Goal: Task Accomplishment & Management: Complete application form

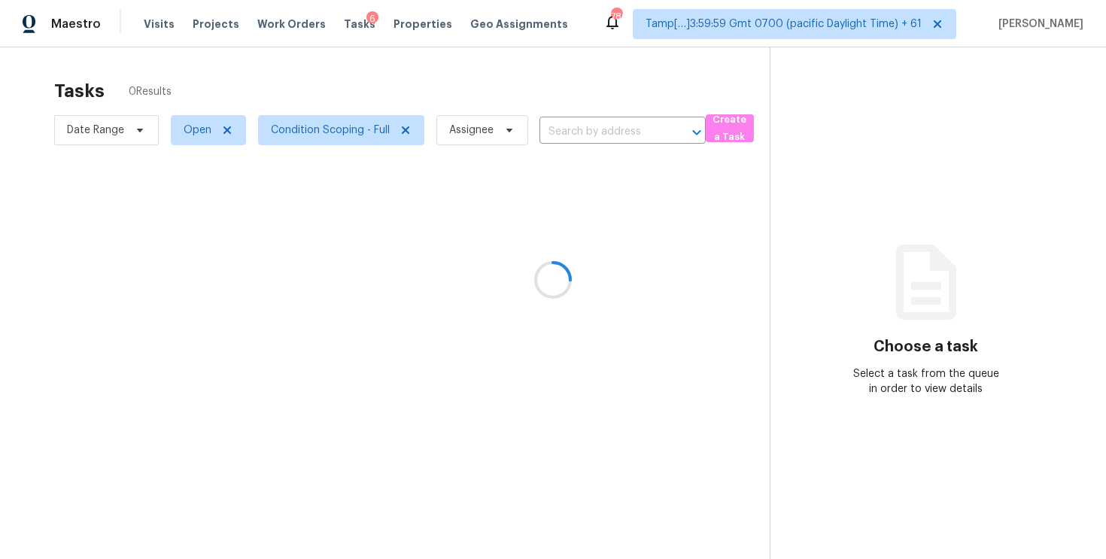
click at [559, 98] on div at bounding box center [553, 279] width 1106 height 559
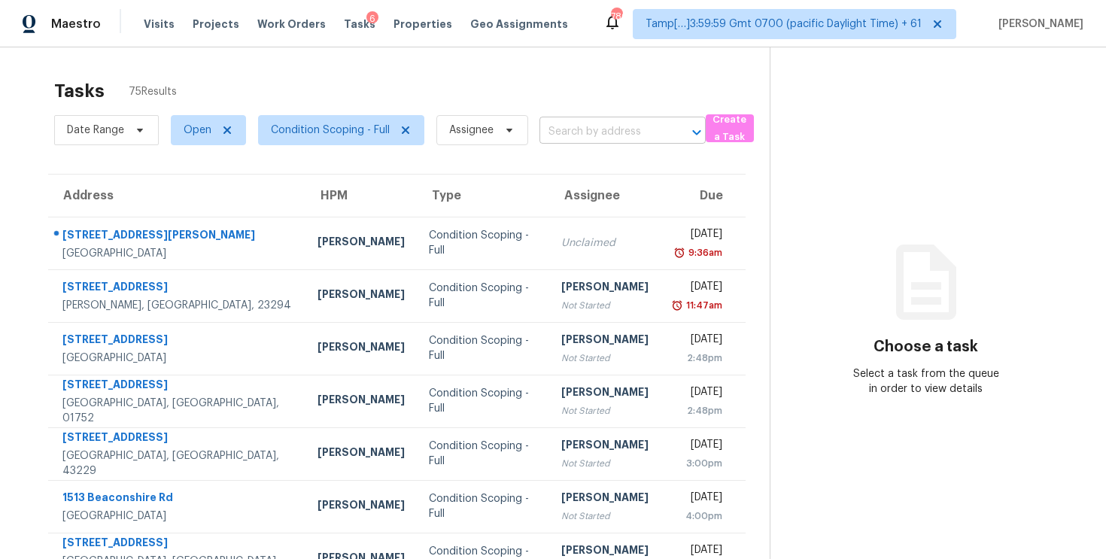
click at [577, 137] on input "text" at bounding box center [602, 131] width 124 height 23
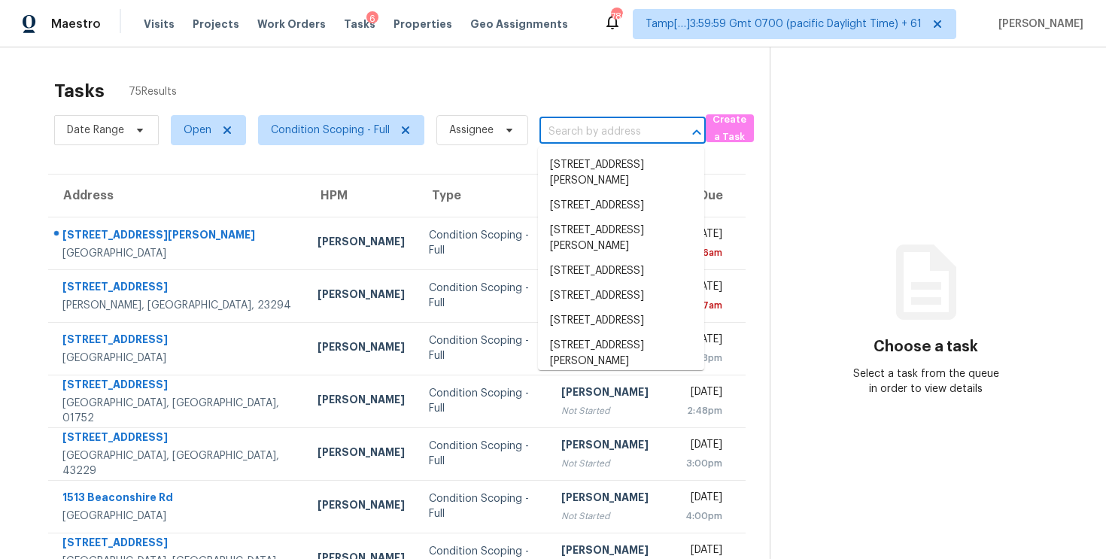
paste input "[STREET_ADDRESS]"
type input "[STREET_ADDRESS]"
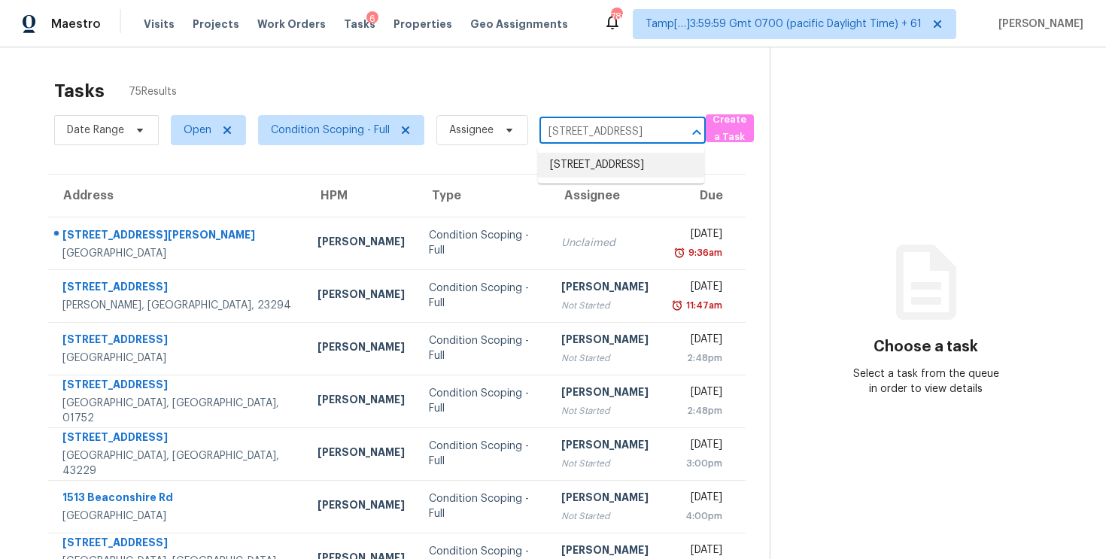
click at [588, 153] on li "[STREET_ADDRESS]" at bounding box center [621, 165] width 166 height 25
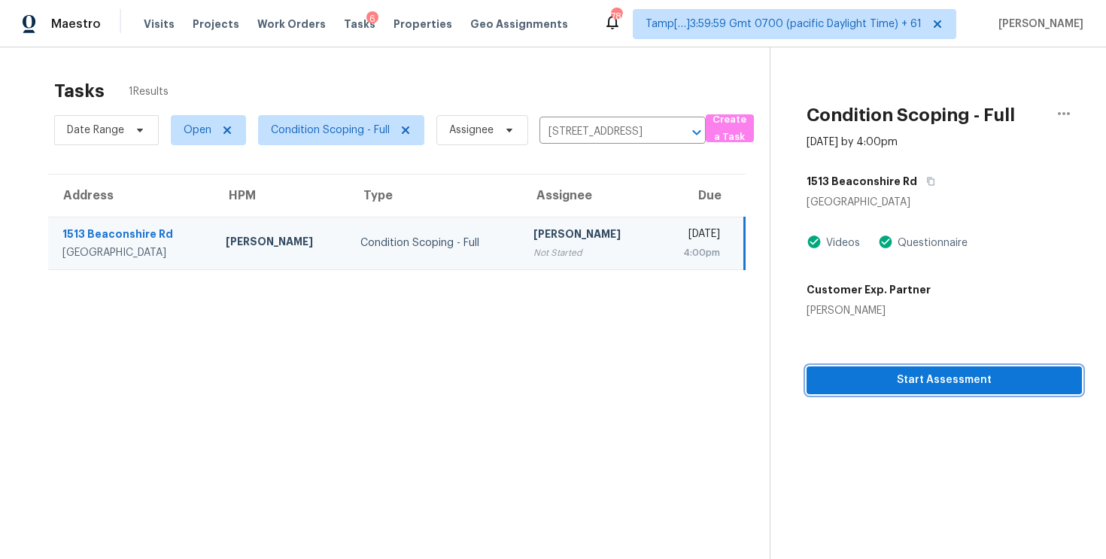
click at [919, 369] on button "Start Assessment" at bounding box center [944, 380] width 275 height 28
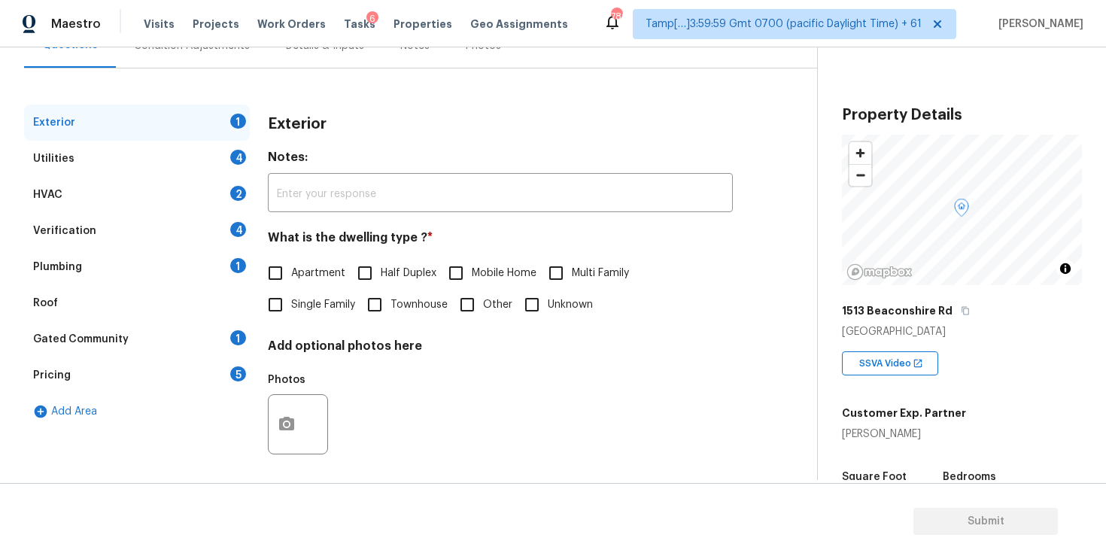
scroll to position [166, 0]
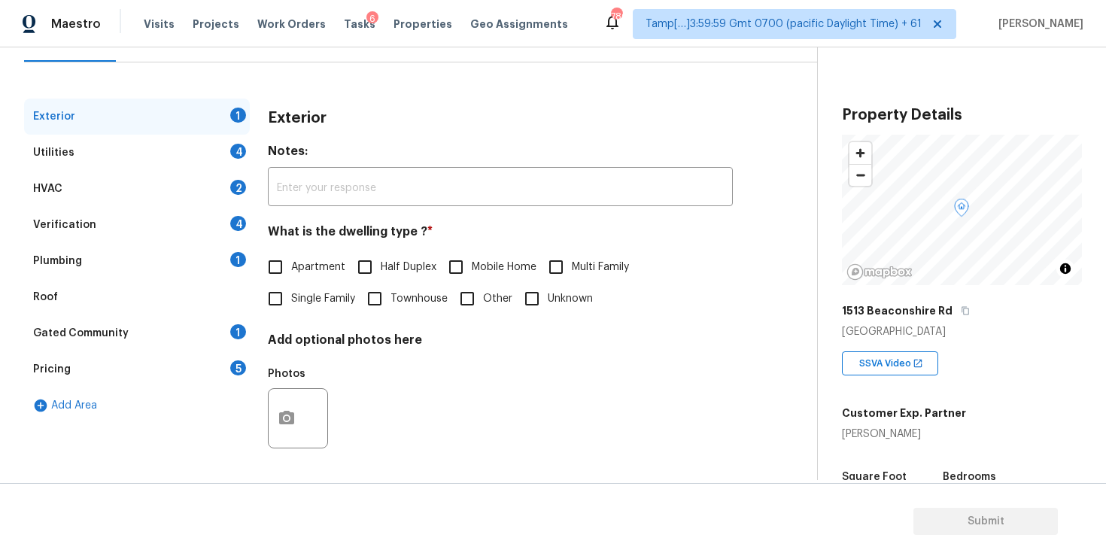
click at [319, 313] on label "Single Family" at bounding box center [308, 299] width 96 height 32
click at [291, 313] on input "Single Family" at bounding box center [276, 299] width 32 height 32
checkbox input "true"
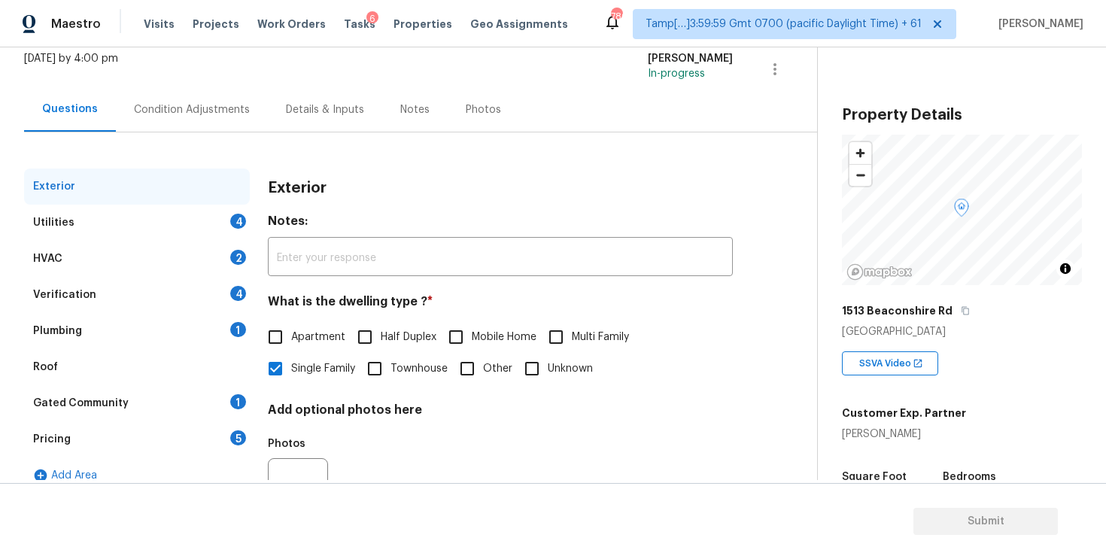
scroll to position [87, 0]
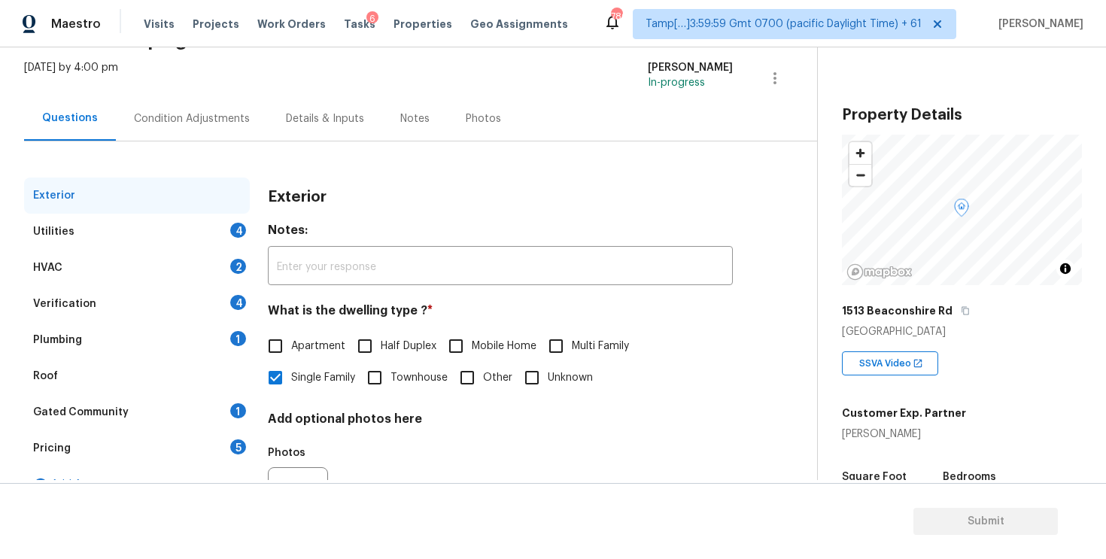
click at [248, 136] on div "Condition Adjustments" at bounding box center [192, 118] width 152 height 44
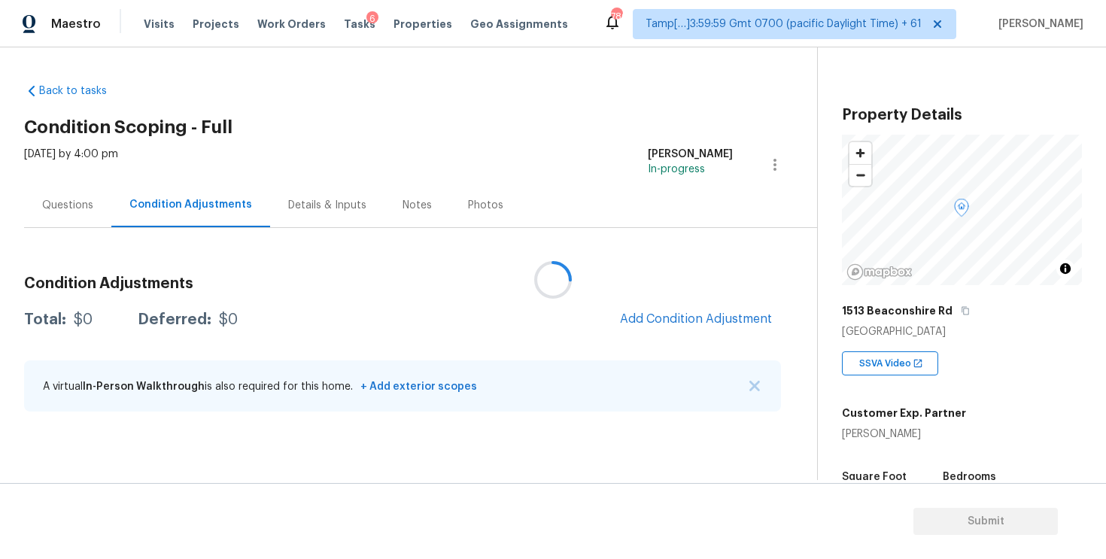
click at [693, 321] on div at bounding box center [553, 279] width 1106 height 559
click at [660, 260] on div at bounding box center [553, 279] width 1106 height 559
click at [681, 317] on span "Add Condition Adjustment" at bounding box center [696, 319] width 152 height 14
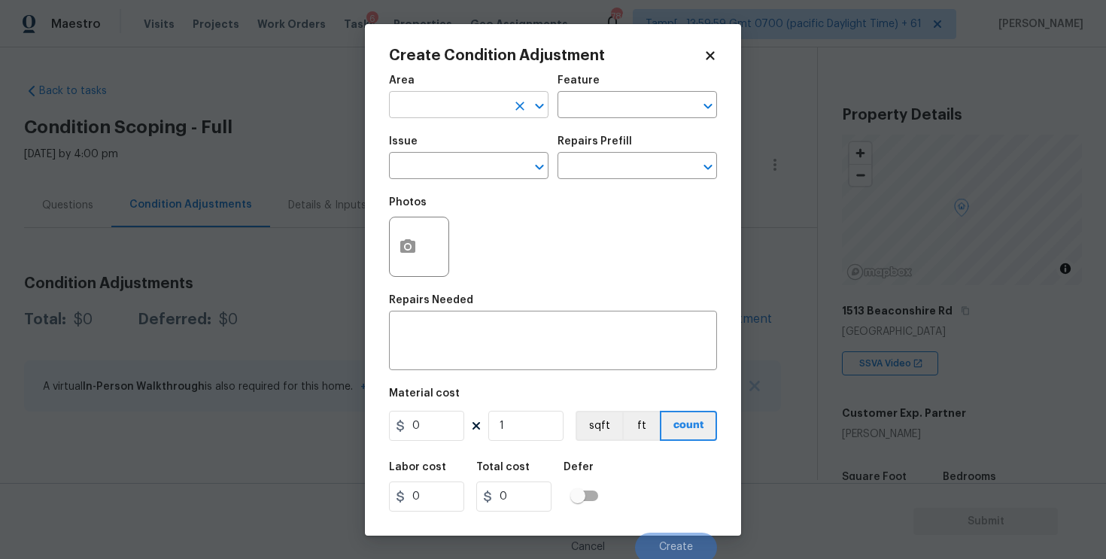
click at [465, 114] on input "text" at bounding box center [447, 106] width 117 height 23
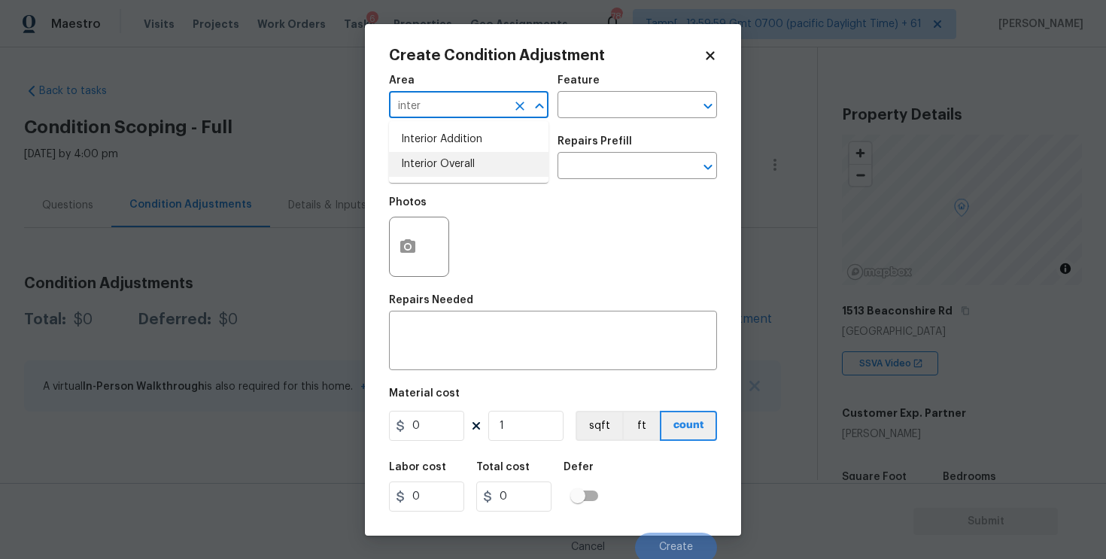
click at [452, 171] on li "Interior Overall" at bounding box center [469, 164] width 160 height 25
type input "Interior Overall"
click at [452, 171] on input "text" at bounding box center [447, 167] width 117 height 23
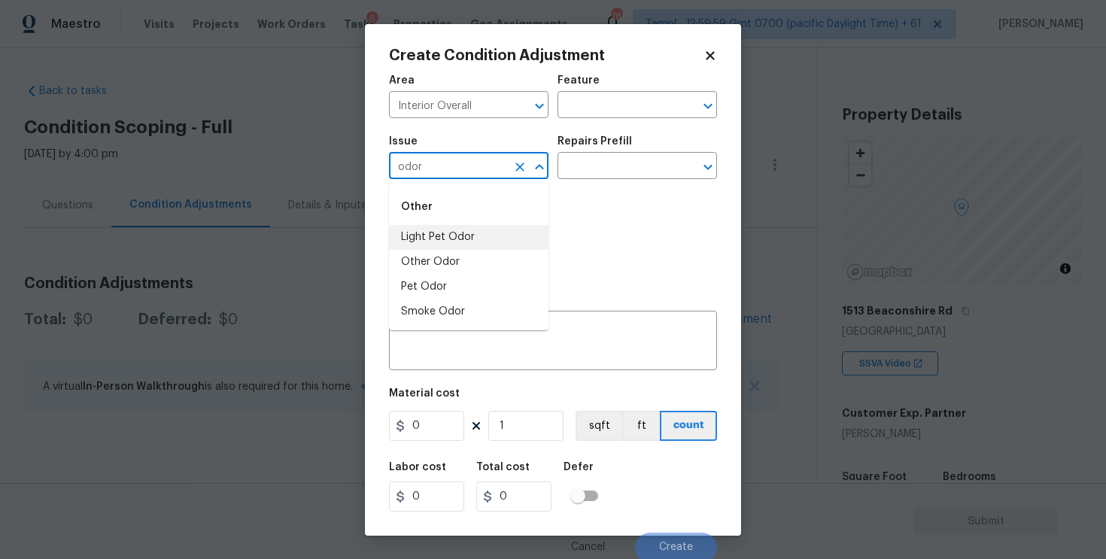
click at [464, 236] on li "Light Pet Odor" at bounding box center [469, 237] width 160 height 25
type input "Light Pet Odor"
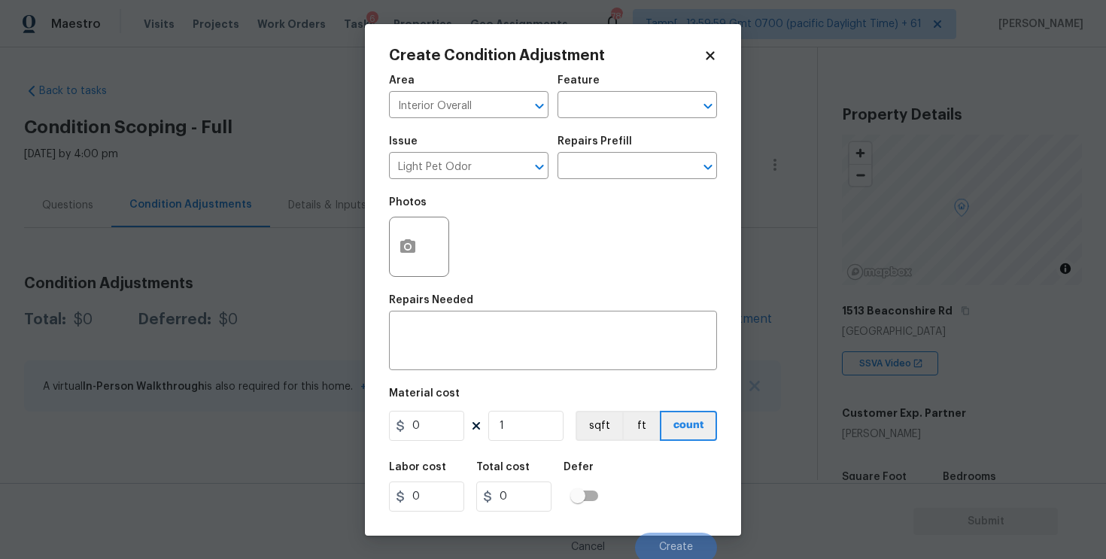
click at [628, 148] on div "Repairs Prefill" at bounding box center [638, 146] width 160 height 20
click at [618, 163] on input "text" at bounding box center [616, 167] width 117 height 23
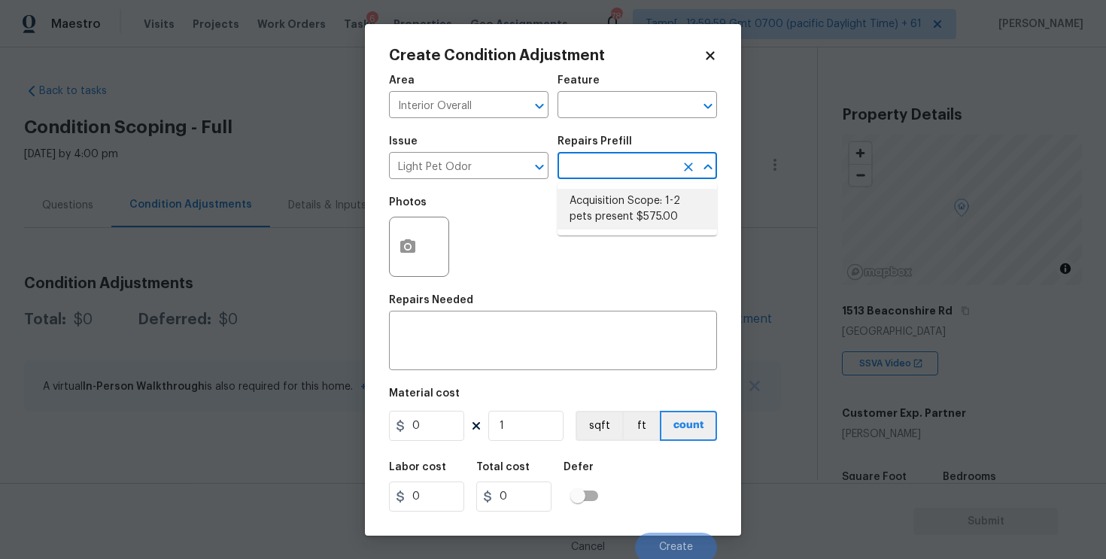
click at [607, 210] on li "Acquisition Scope: 1-2 pets present $575.00" at bounding box center [638, 209] width 160 height 41
type textarea "Acquisition Scope: 1-2 pets present"
type input "575"
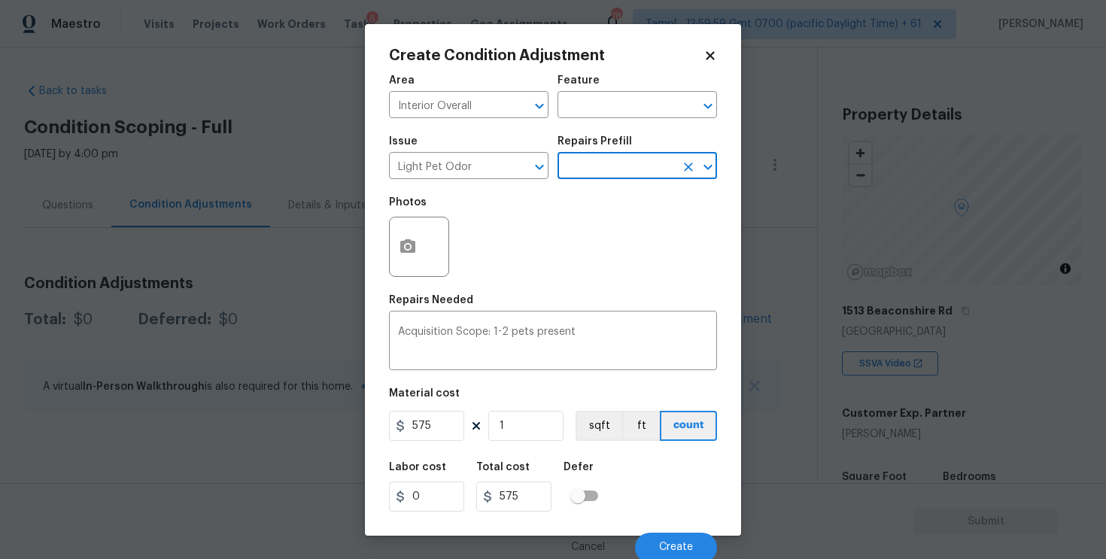
scroll to position [4, 0]
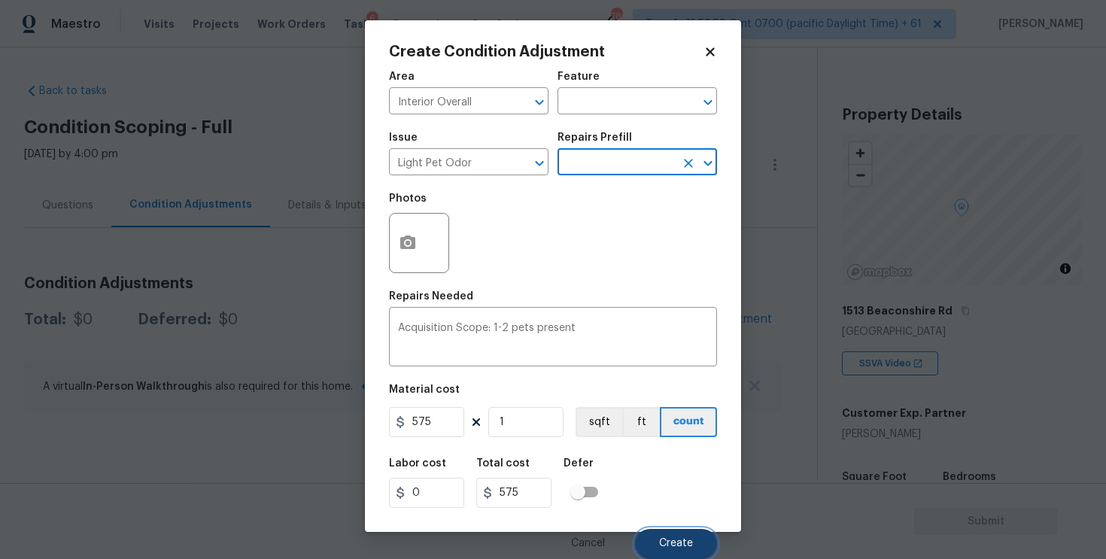
click at [674, 537] on button "Create" at bounding box center [676, 544] width 82 height 30
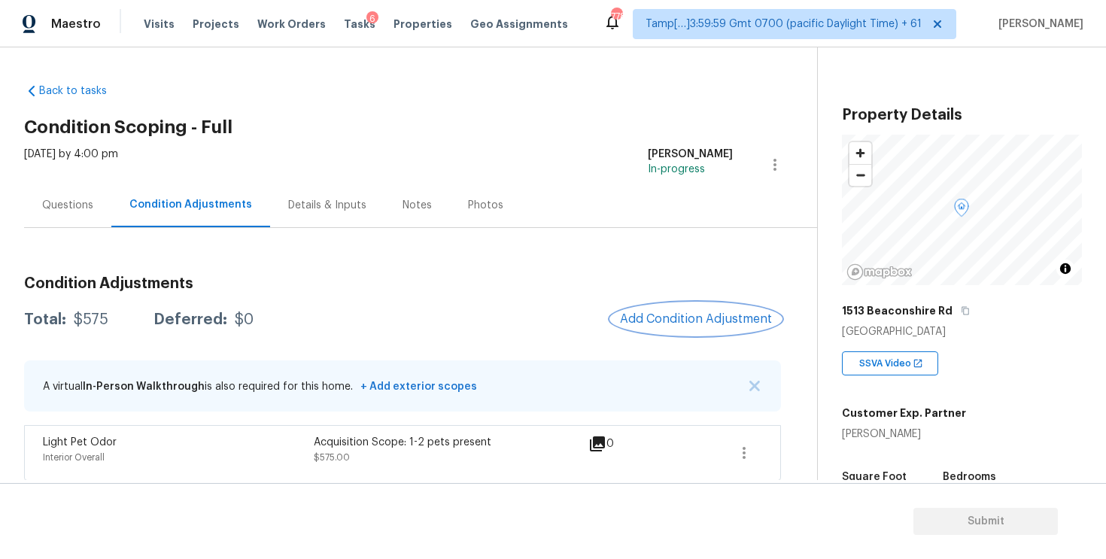
scroll to position [5, 0]
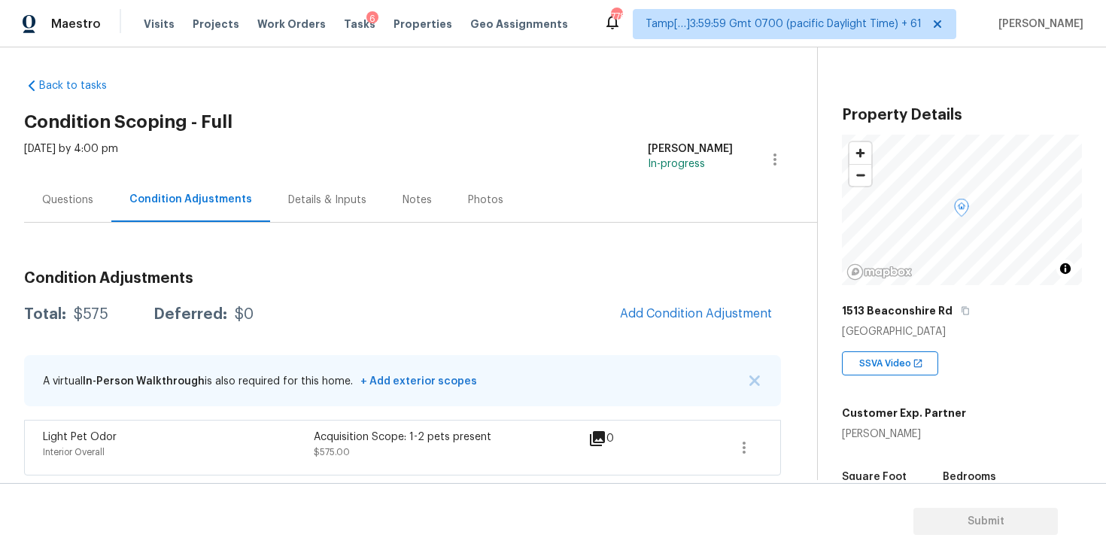
click at [102, 190] on div "Questions" at bounding box center [67, 200] width 87 height 44
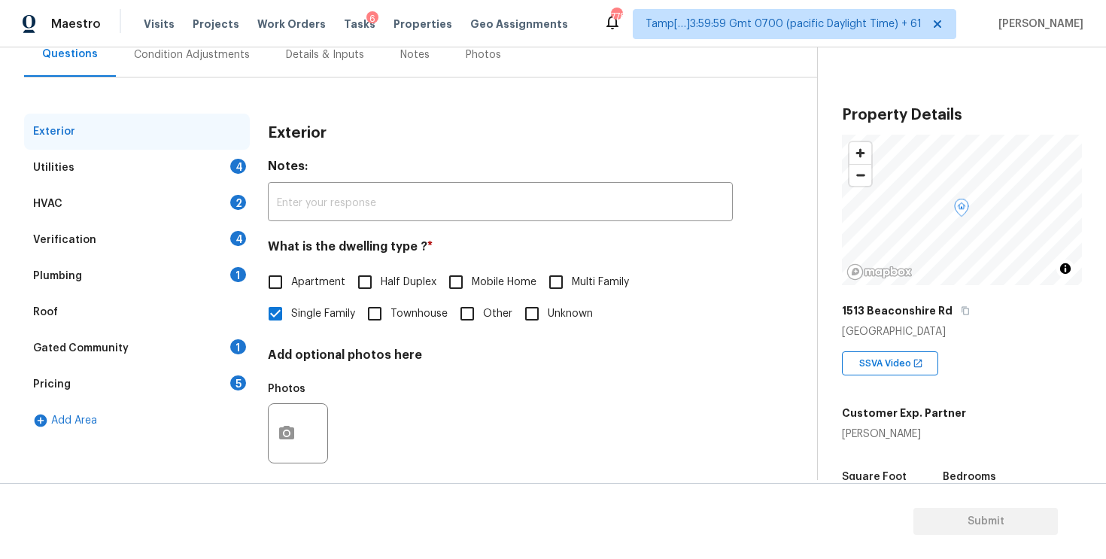
scroll to position [165, 0]
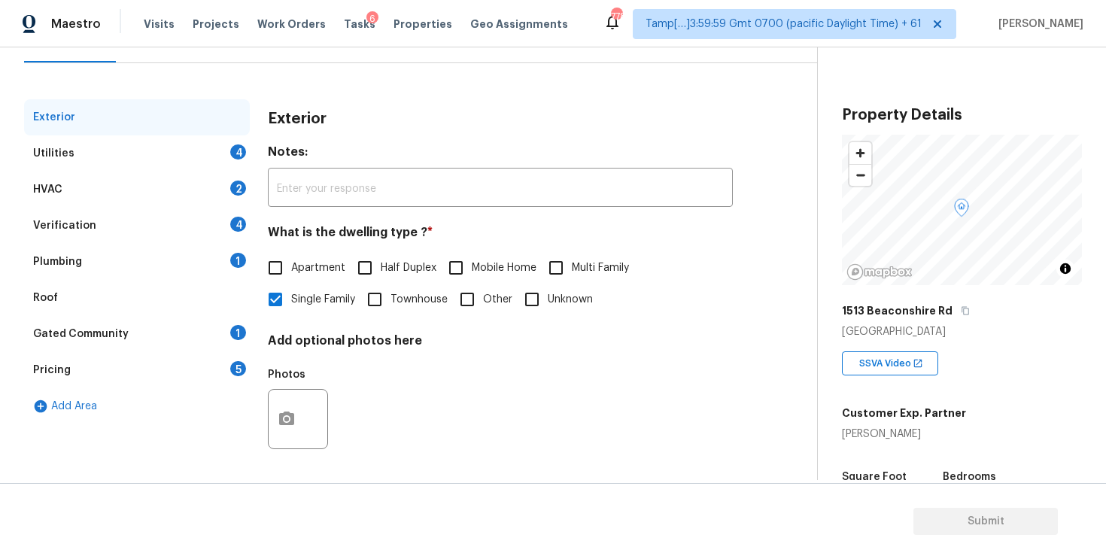
click at [142, 219] on div "Verification 4" at bounding box center [137, 226] width 226 height 36
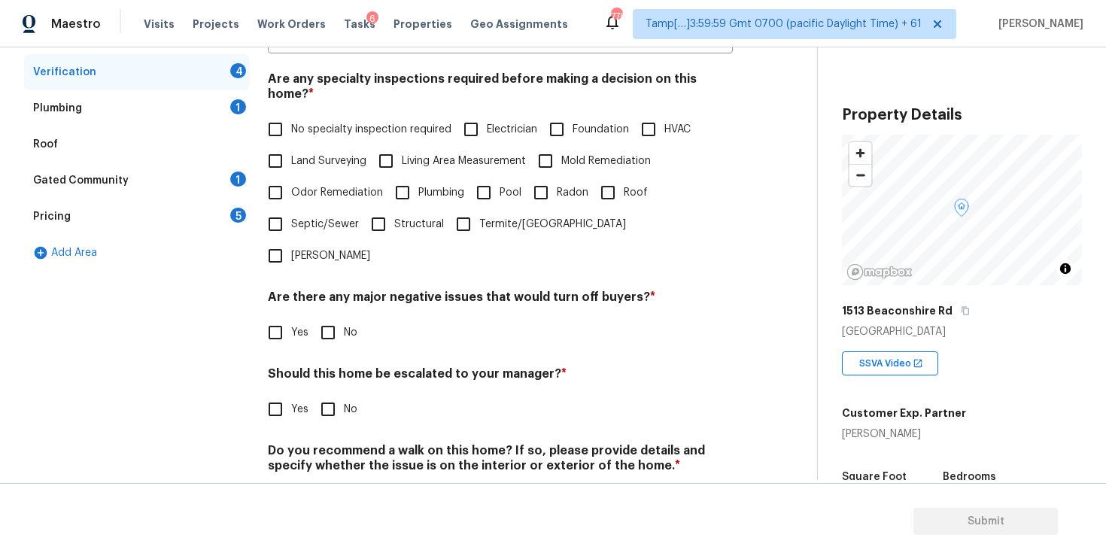
scroll to position [331, 0]
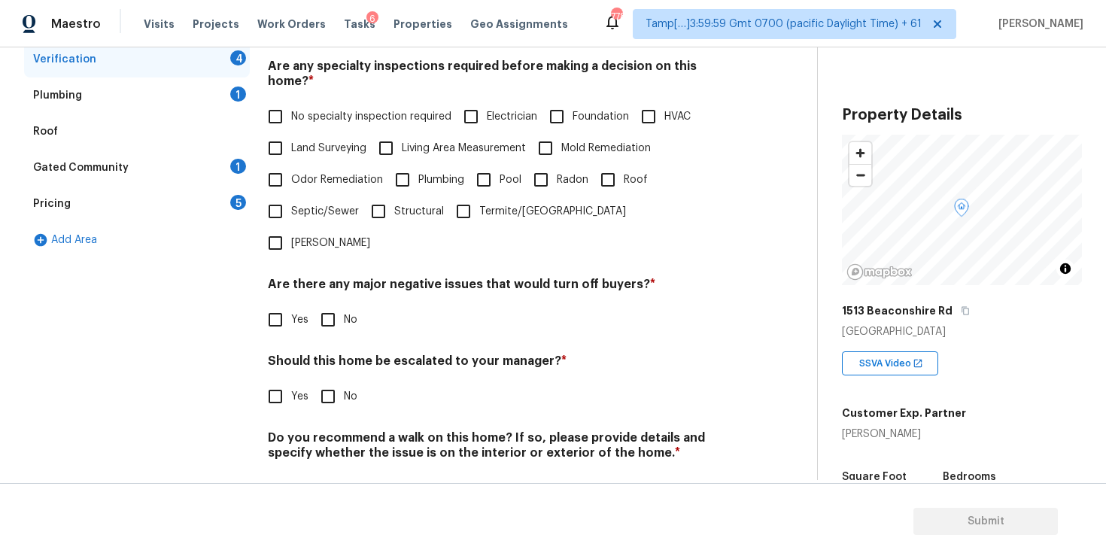
click at [284, 381] on input "Yes" at bounding box center [276, 397] width 32 height 32
checkbox input "true"
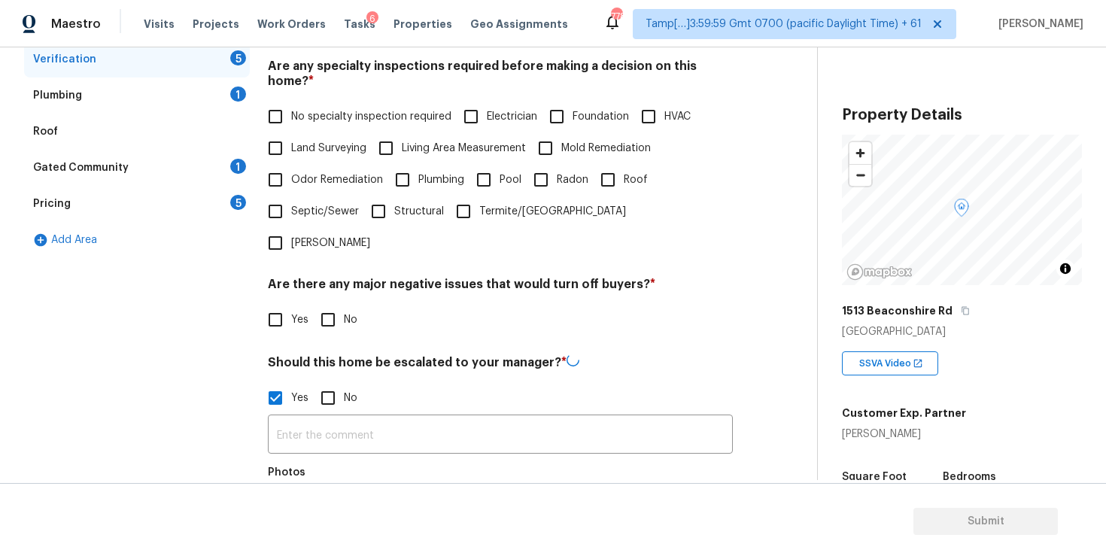
click at [260, 462] on div "Exterior Utilities 4 HVAC 2 Verification 5 Plumbing 1 Roof Gated Community 1 Pr…" at bounding box center [402, 299] width 757 height 733
click at [279, 506] on icon "button" at bounding box center [287, 515] width 18 height 18
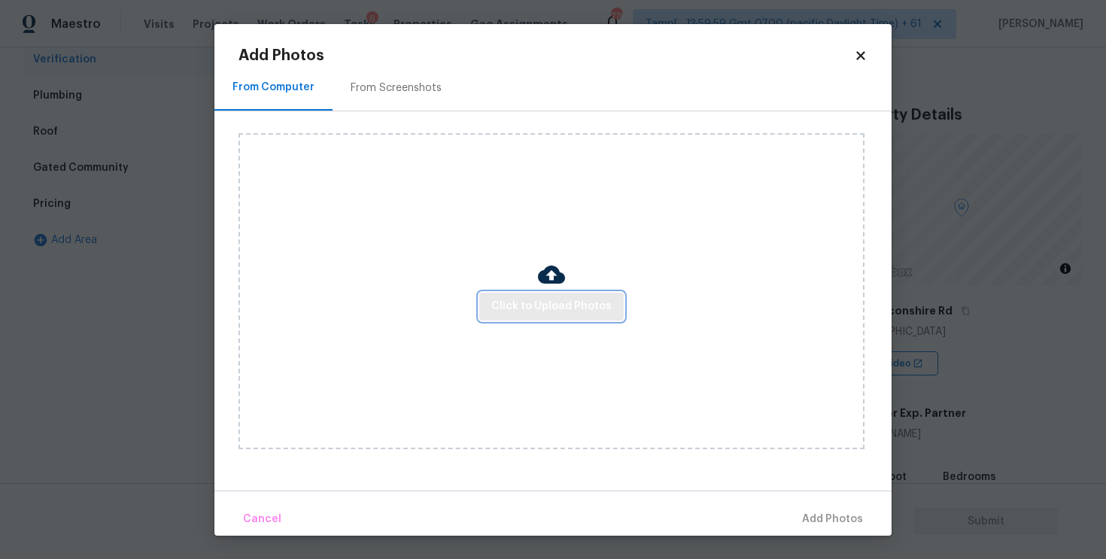
click at [504, 306] on span "Click to Upload Photos" at bounding box center [551, 306] width 120 height 19
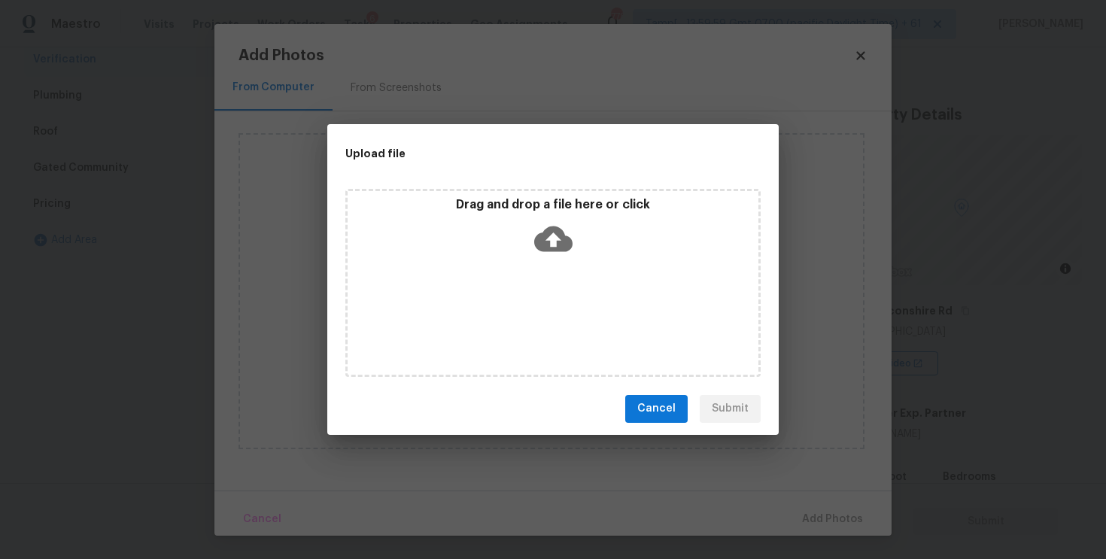
click at [551, 233] on icon at bounding box center [553, 239] width 38 height 38
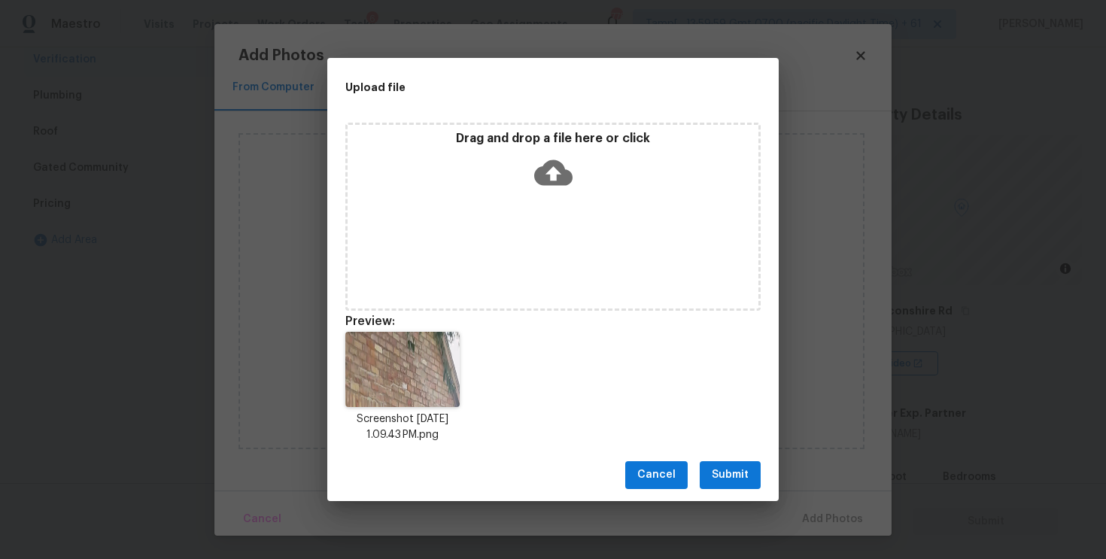
click at [737, 464] on button "Submit" at bounding box center [730, 475] width 61 height 28
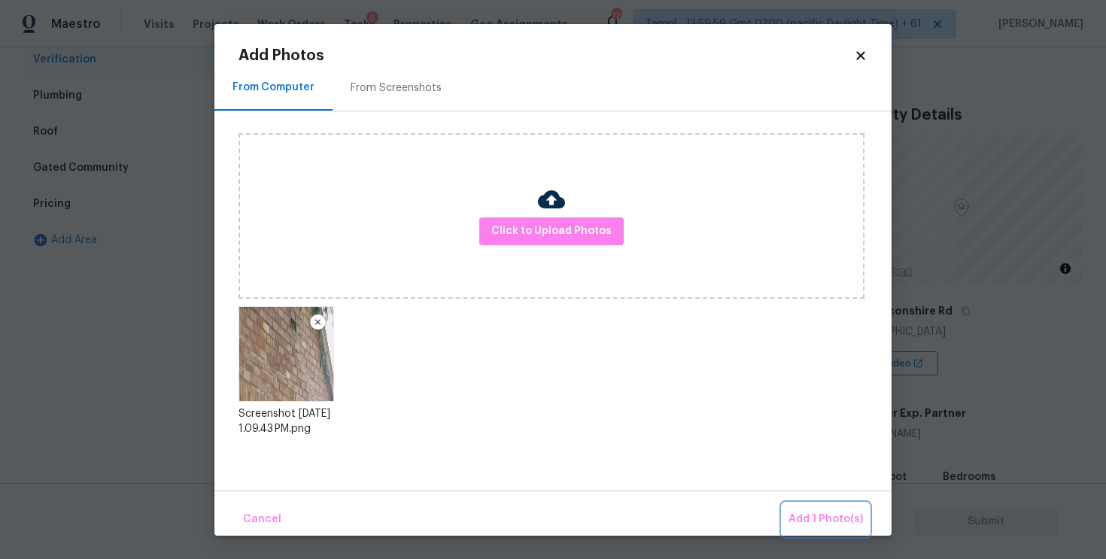
click at [804, 506] on button "Add 1 Photo(s)" at bounding box center [826, 519] width 87 height 32
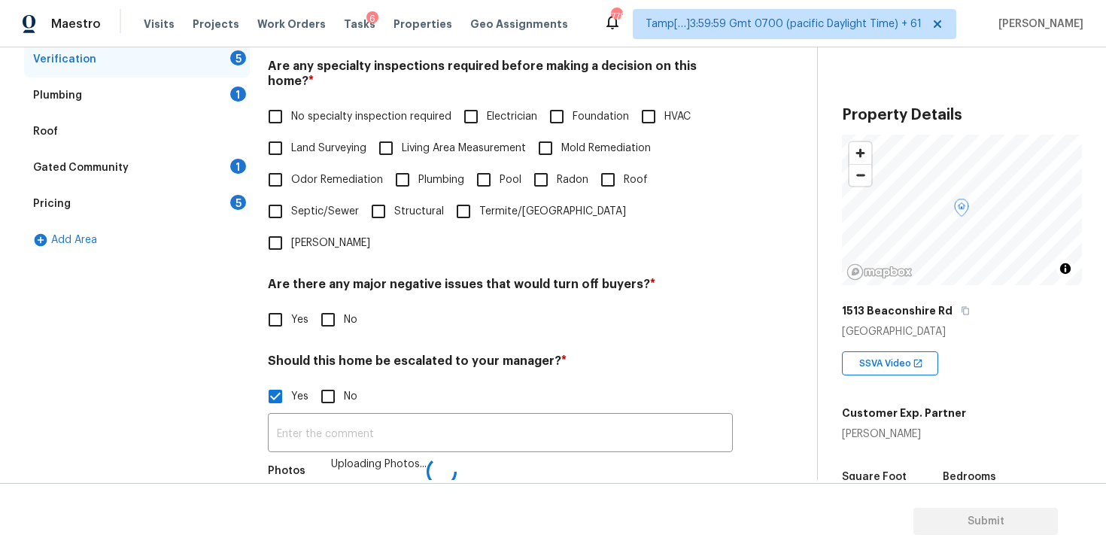
scroll to position [350, 0]
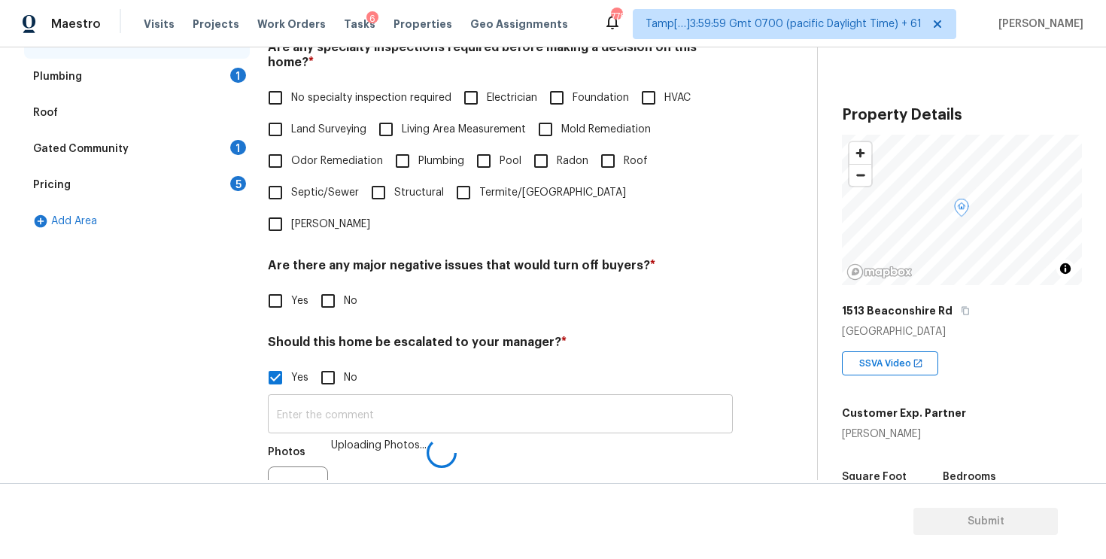
click at [497, 398] on input "text" at bounding box center [500, 415] width 465 height 35
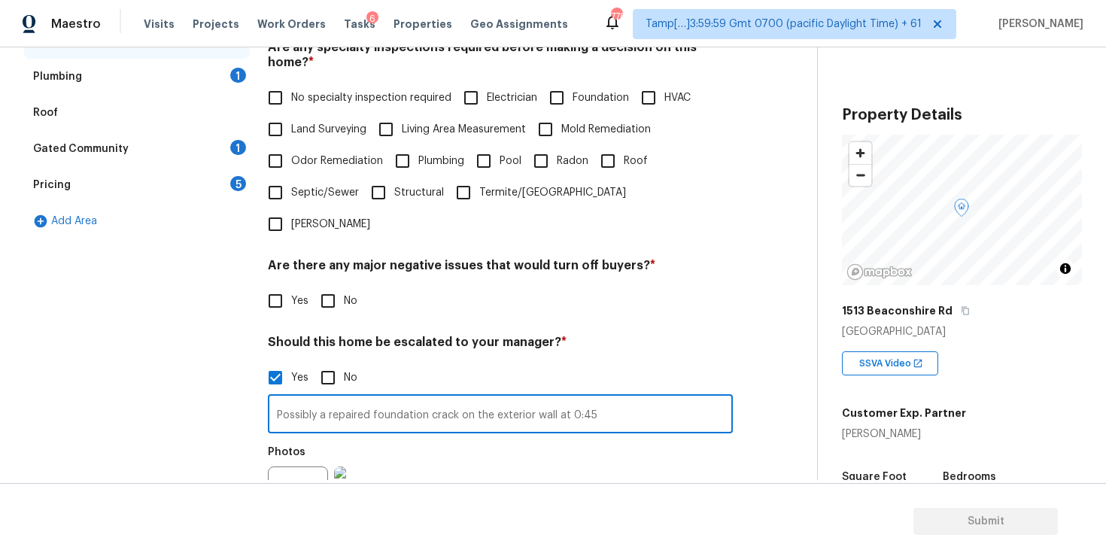
type input "Possibly a repaired foundation crack on the exterior wall at 0:45"
click at [528, 438] on div "Photos" at bounding box center [500, 487] width 465 height 98
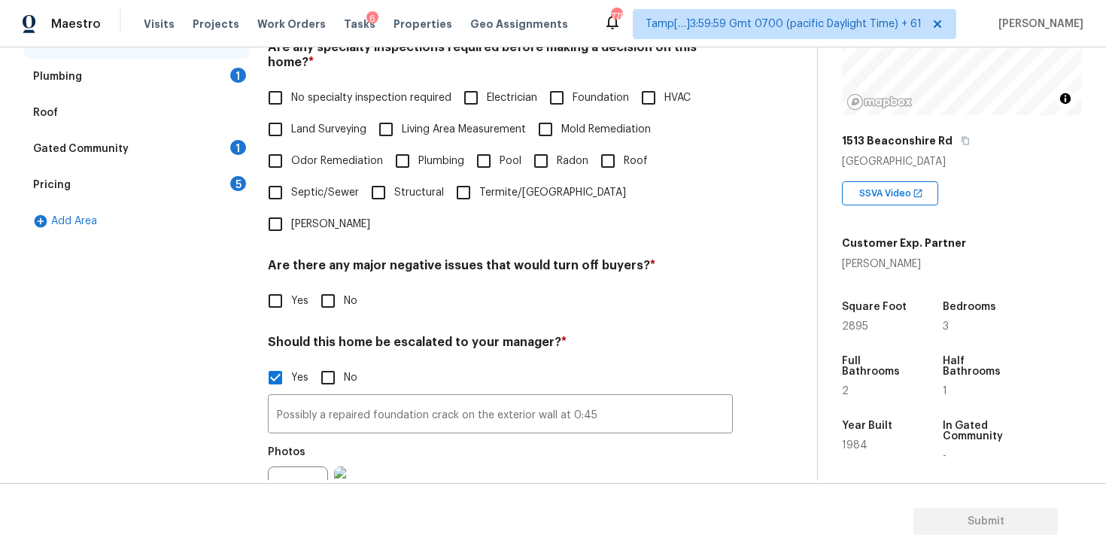
scroll to position [174, 0]
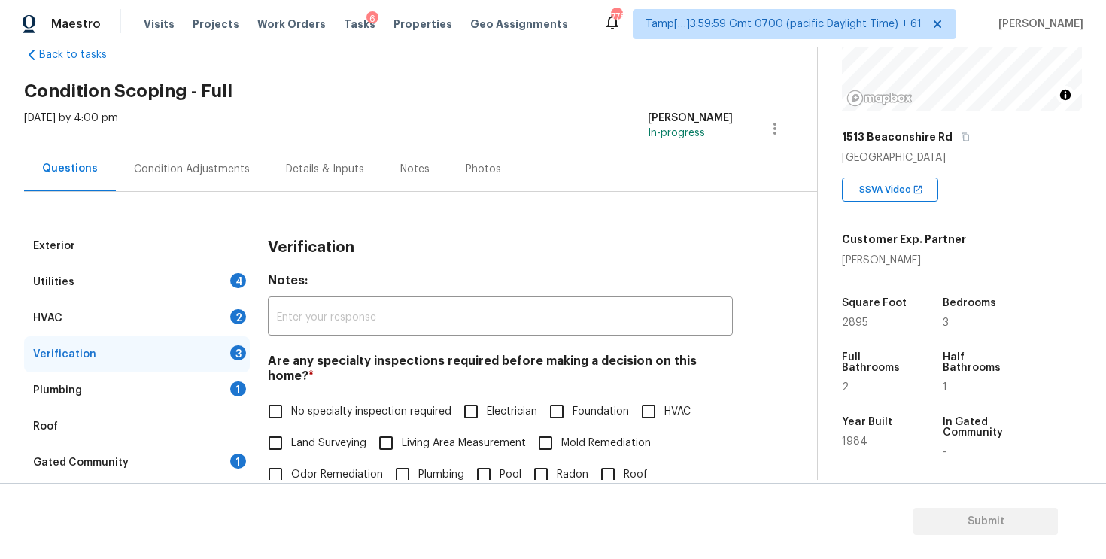
click at [193, 176] on div "Condition Adjustments" at bounding box center [192, 169] width 116 height 15
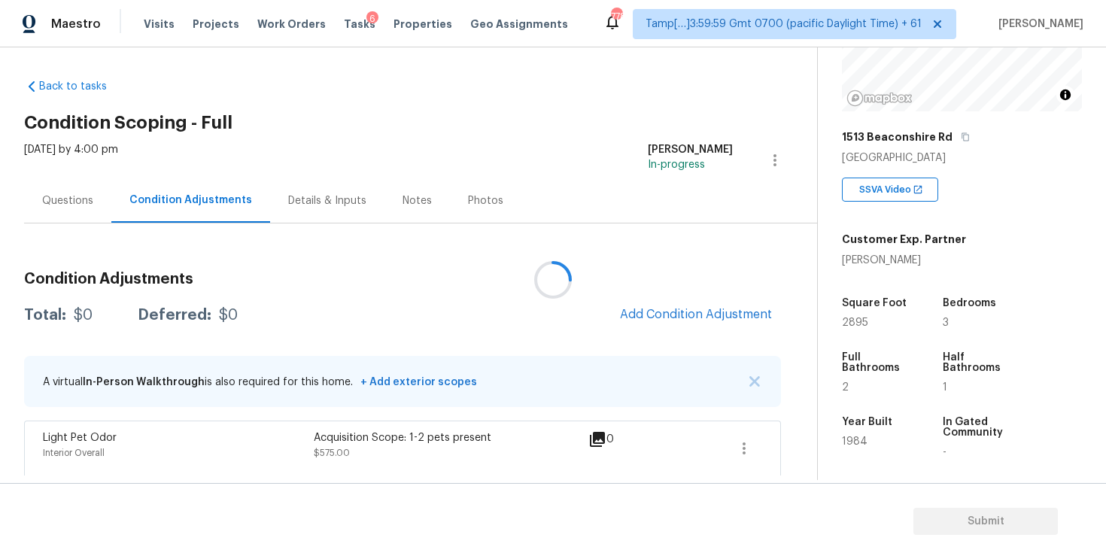
scroll to position [5, 0]
click at [649, 300] on span "Add Condition Adjustment" at bounding box center [696, 314] width 170 height 33
click at [625, 283] on h3 "Condition Adjustments" at bounding box center [402, 278] width 757 height 15
click at [633, 306] on button "Add Condition Adjustment" at bounding box center [696, 314] width 170 height 32
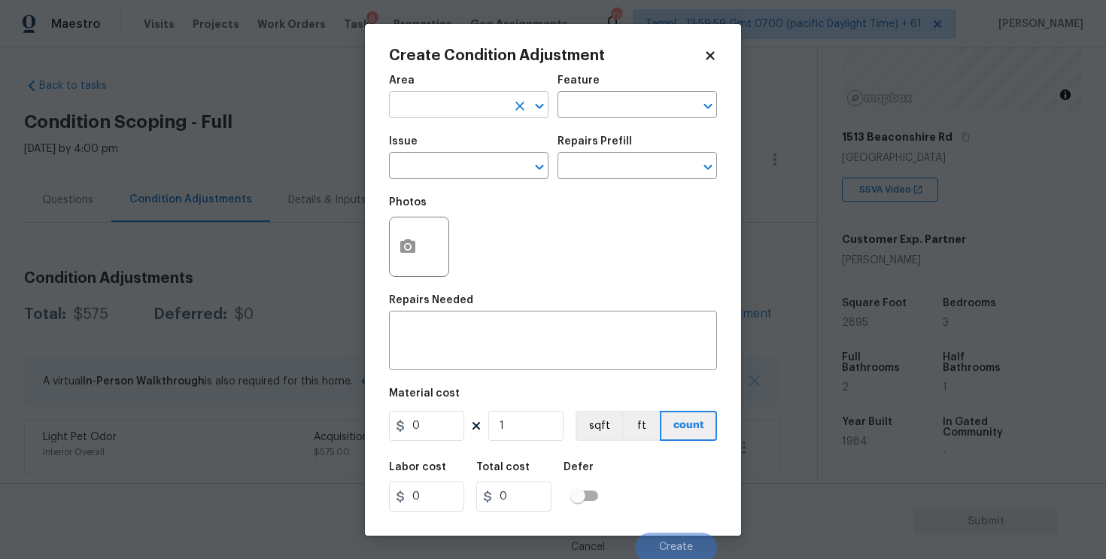
click at [442, 114] on input "text" at bounding box center [447, 106] width 117 height 23
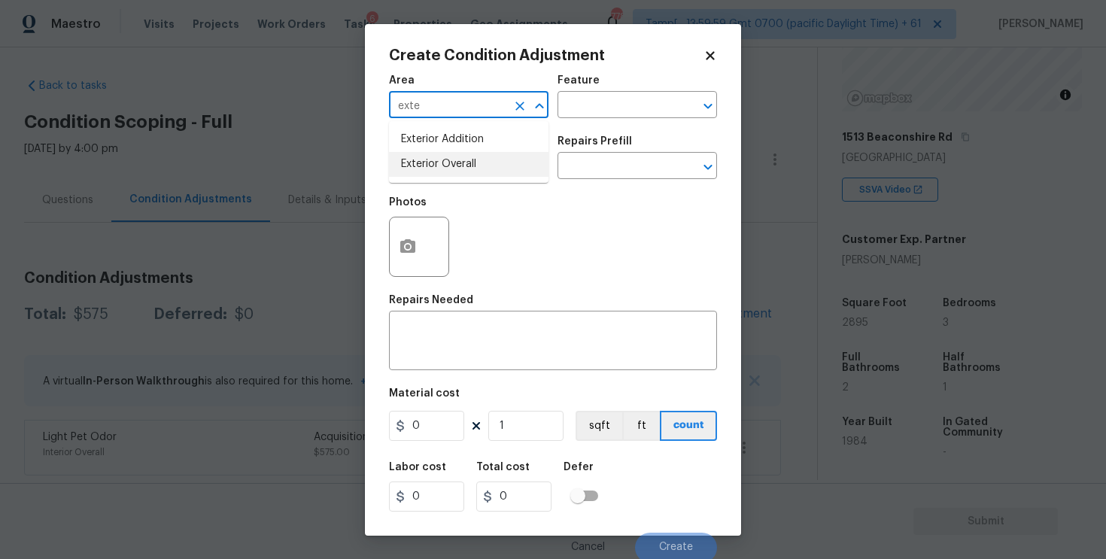
type input "exte"
click at [449, 186] on span "Issue ​" at bounding box center [469, 157] width 160 height 61
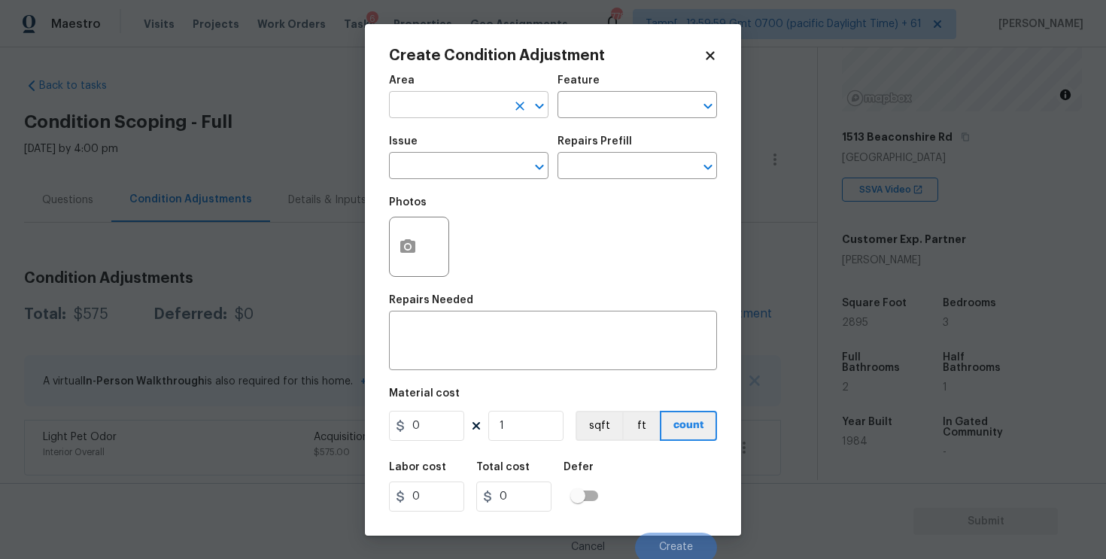
click at [443, 112] on input "text" at bounding box center [447, 106] width 117 height 23
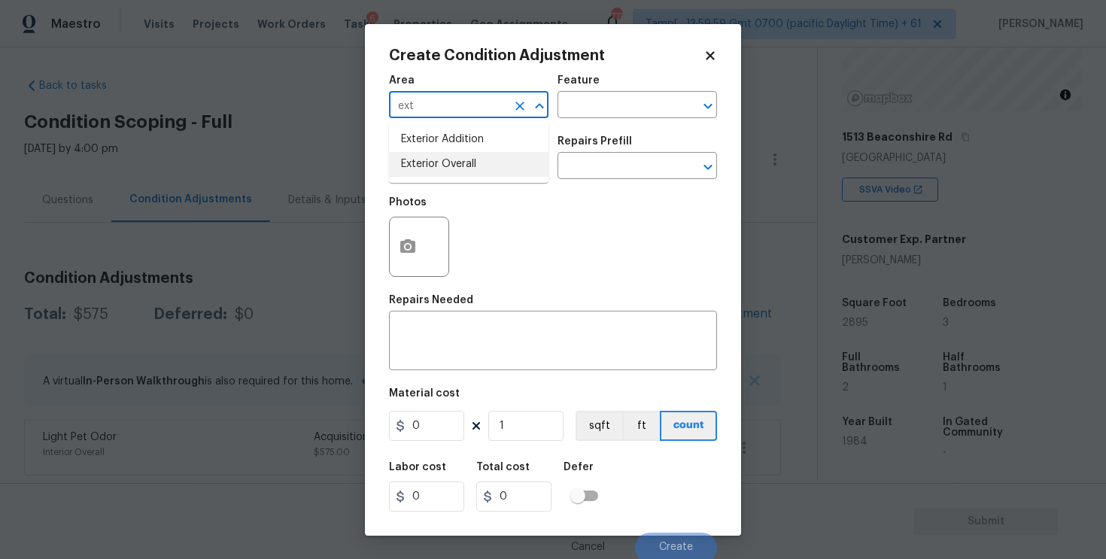
click at [442, 160] on li "Exterior Overall" at bounding box center [469, 164] width 160 height 25
type input "Exterior Overall"
click at [442, 160] on input "text" at bounding box center [447, 167] width 117 height 23
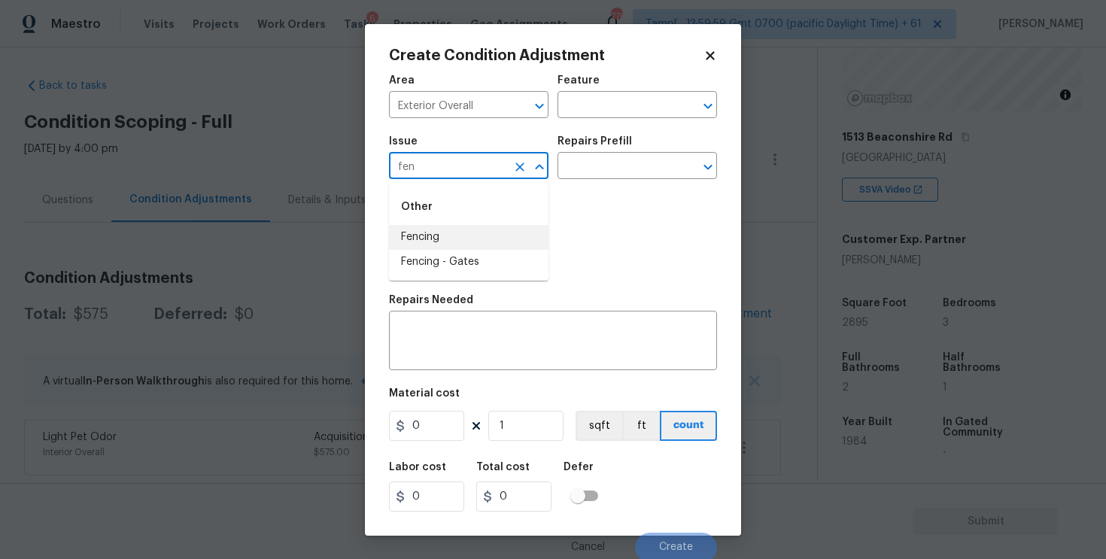
click at [441, 234] on li "Fencing" at bounding box center [469, 237] width 160 height 25
type input "Fencing"
click at [449, 308] on div "Repairs Needed" at bounding box center [553, 305] width 328 height 20
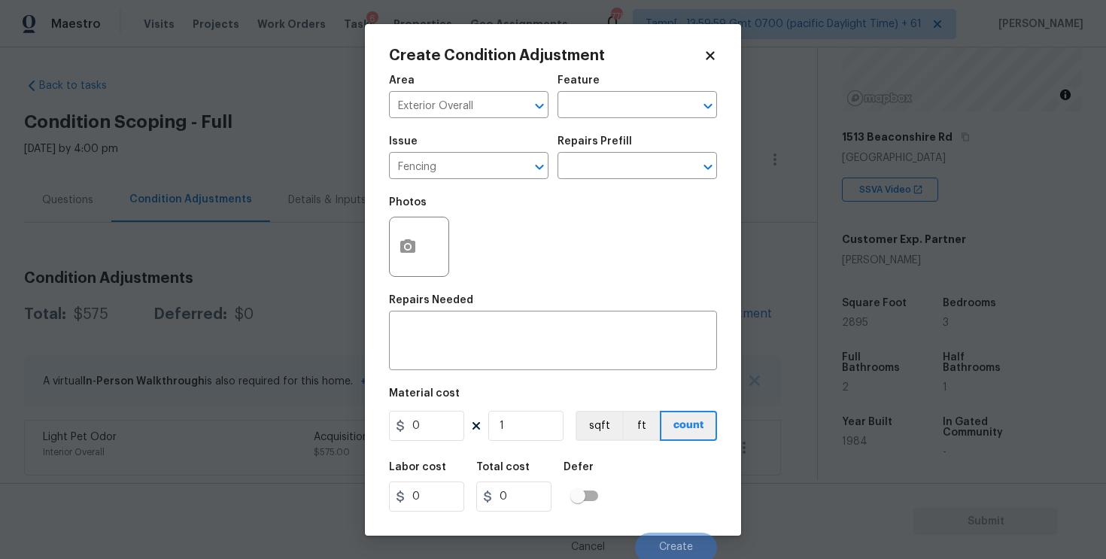
click at [446, 312] on div "Repairs Needed" at bounding box center [553, 305] width 328 height 20
click at [438, 324] on div "x ​" at bounding box center [553, 343] width 328 height 56
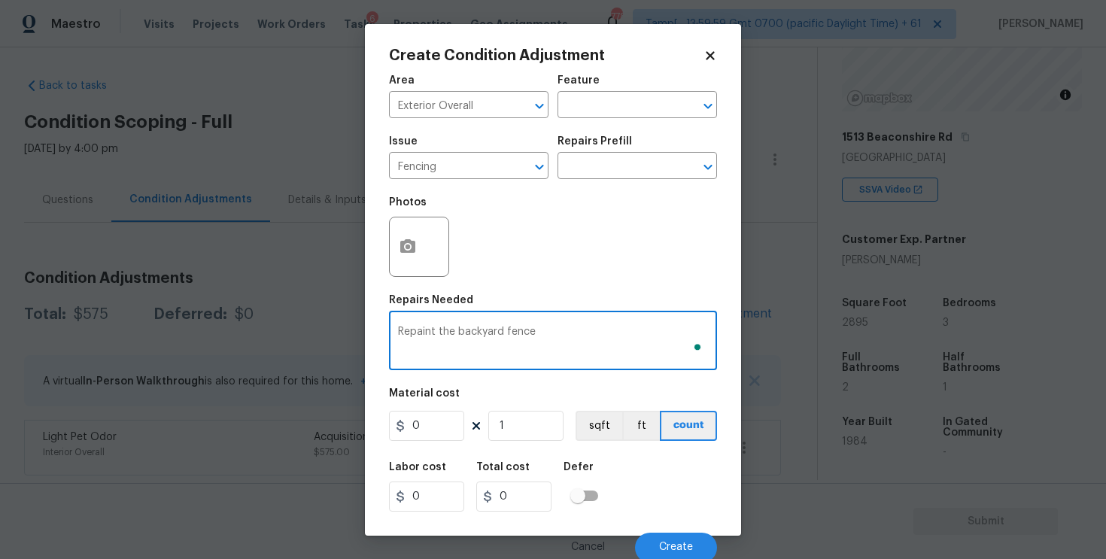
type textarea "Repaint the backyard fence"
click at [440, 421] on input "0" at bounding box center [426, 426] width 75 height 30
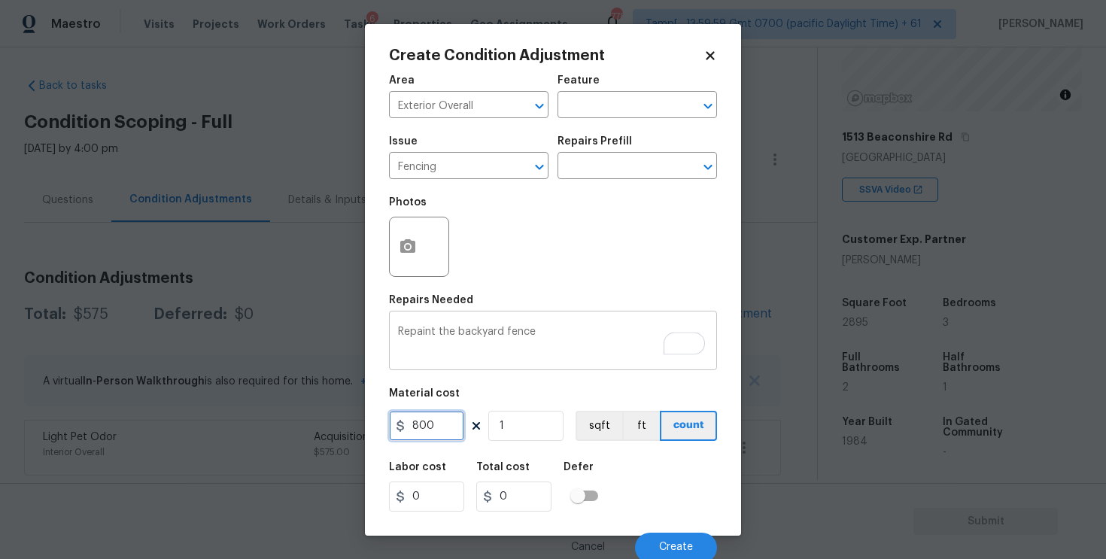
type input "800"
click at [478, 360] on div "Repaint the backyard fence x ​" at bounding box center [553, 343] width 328 height 56
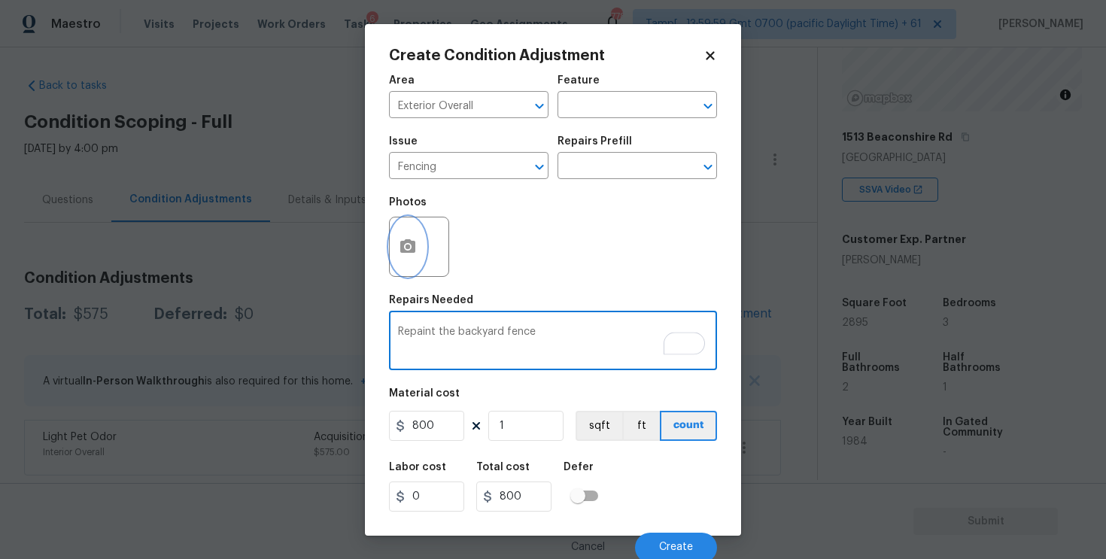
click at [409, 234] on button "button" at bounding box center [408, 246] width 36 height 59
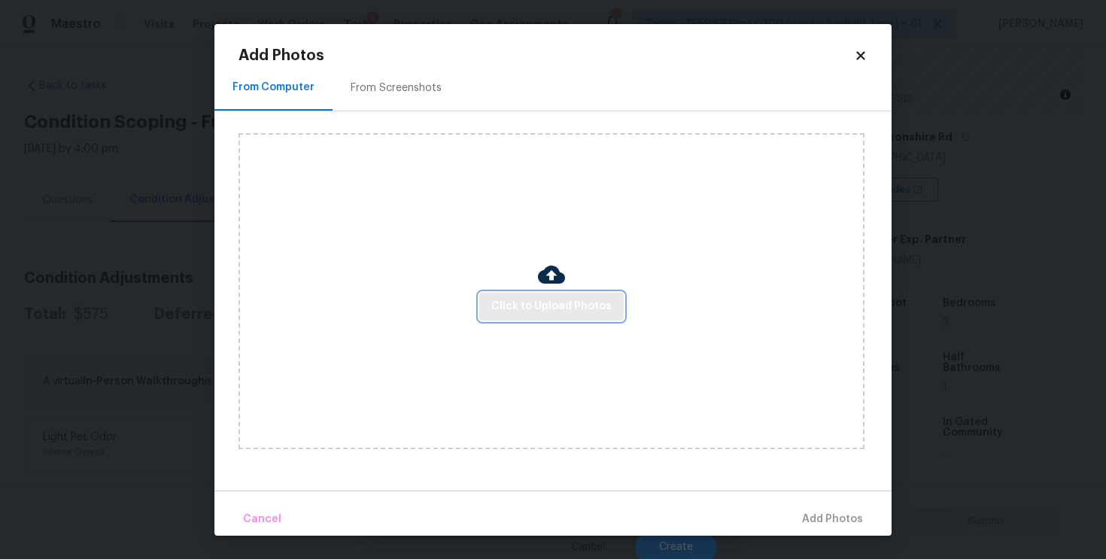
click at [534, 303] on span "Click to Upload Photos" at bounding box center [551, 306] width 120 height 19
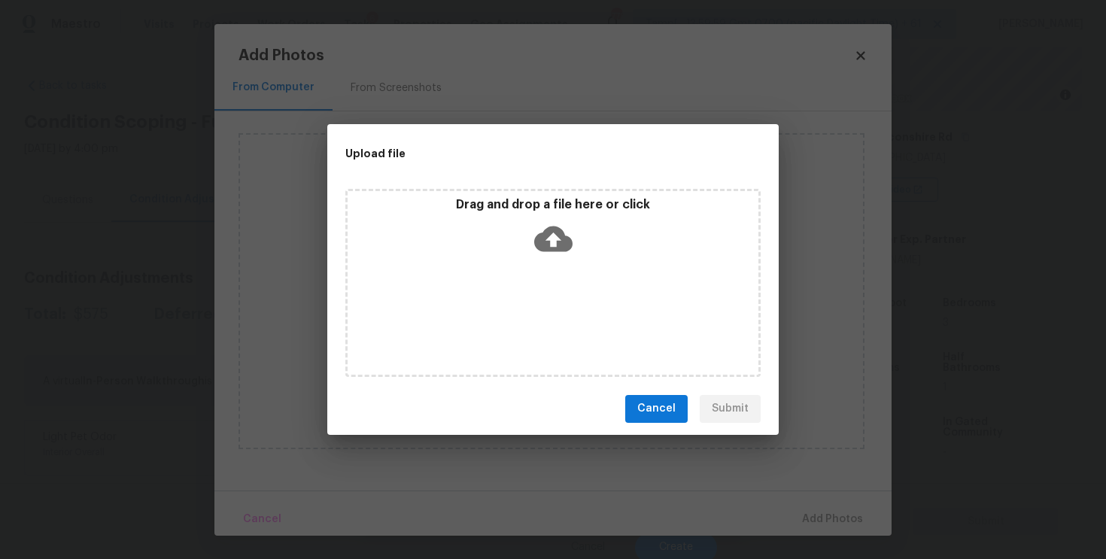
click at [537, 242] on icon at bounding box center [553, 239] width 38 height 26
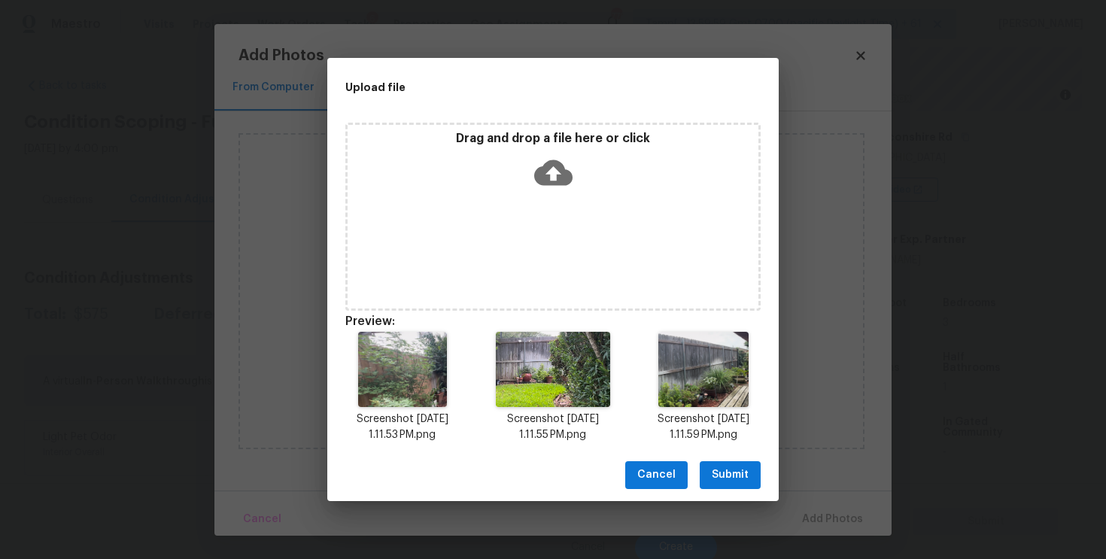
scroll to position [12, 0]
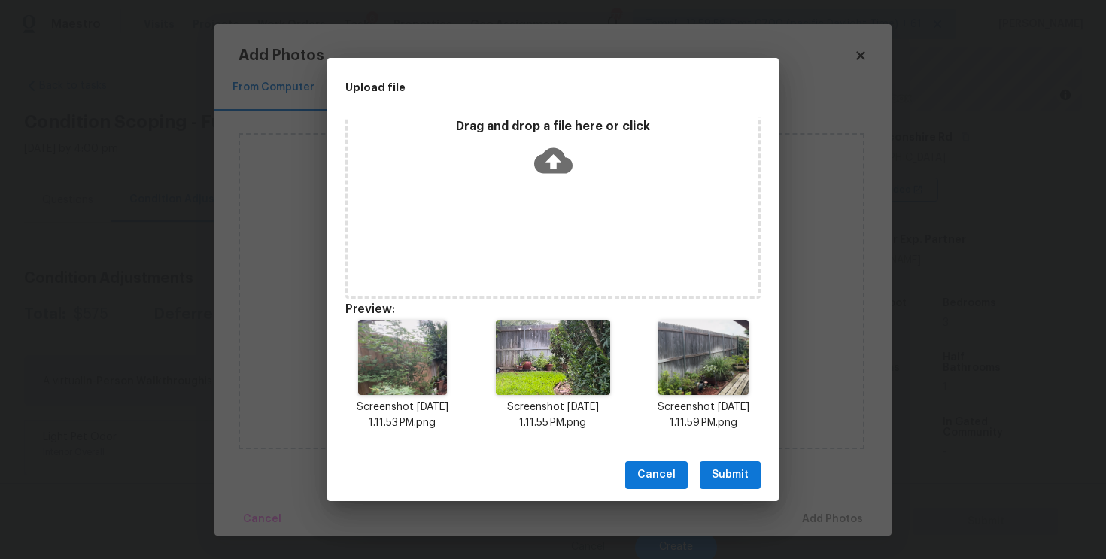
click at [731, 461] on div "Cancel Submit" at bounding box center [553, 475] width 452 height 52
click at [739, 468] on span "Submit" at bounding box center [730, 475] width 37 height 19
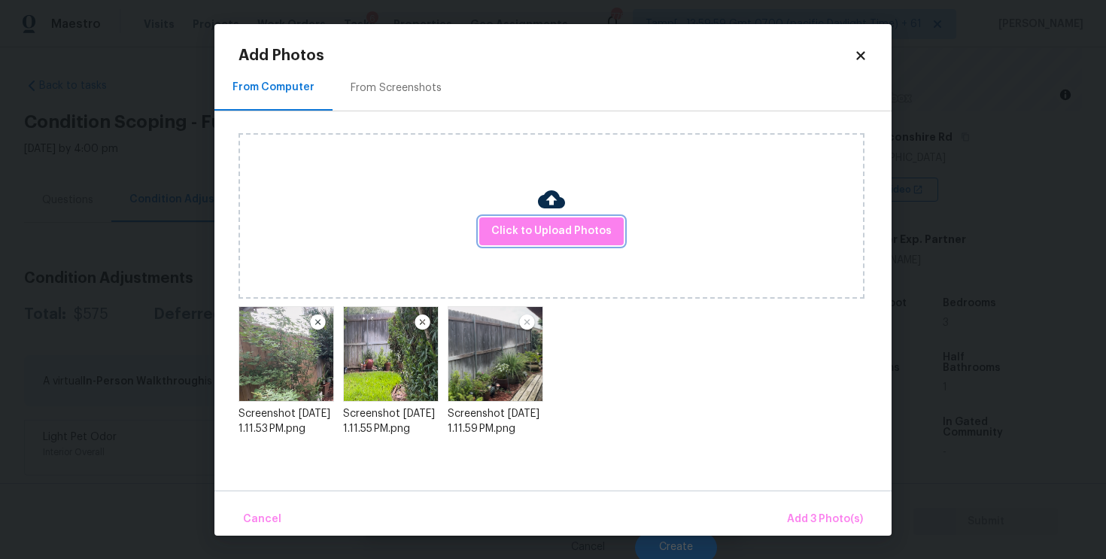
scroll to position [0, 0]
click at [817, 518] on span "Add 3 Photo(s)" at bounding box center [825, 519] width 76 height 19
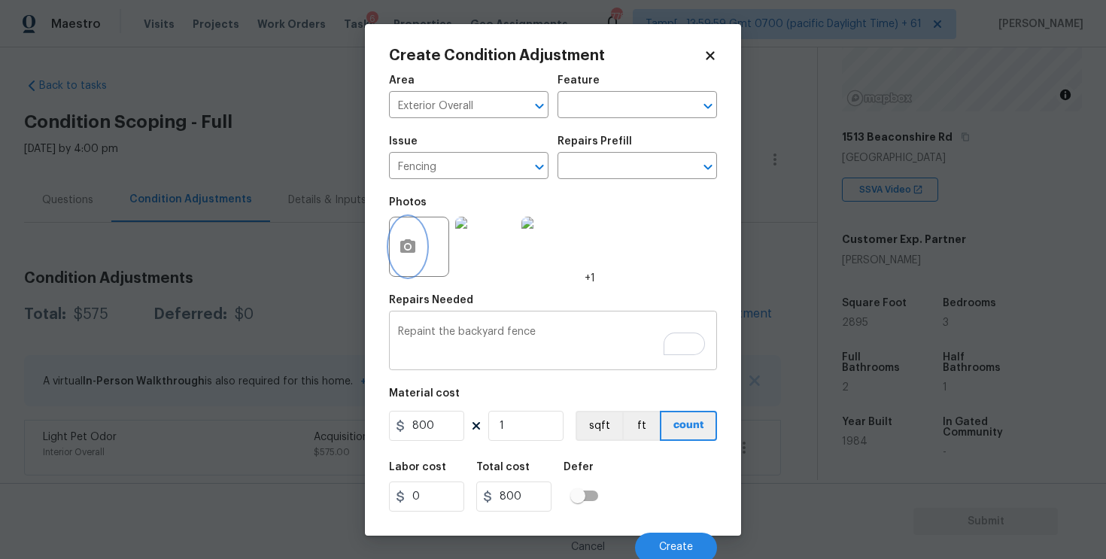
scroll to position [4, 0]
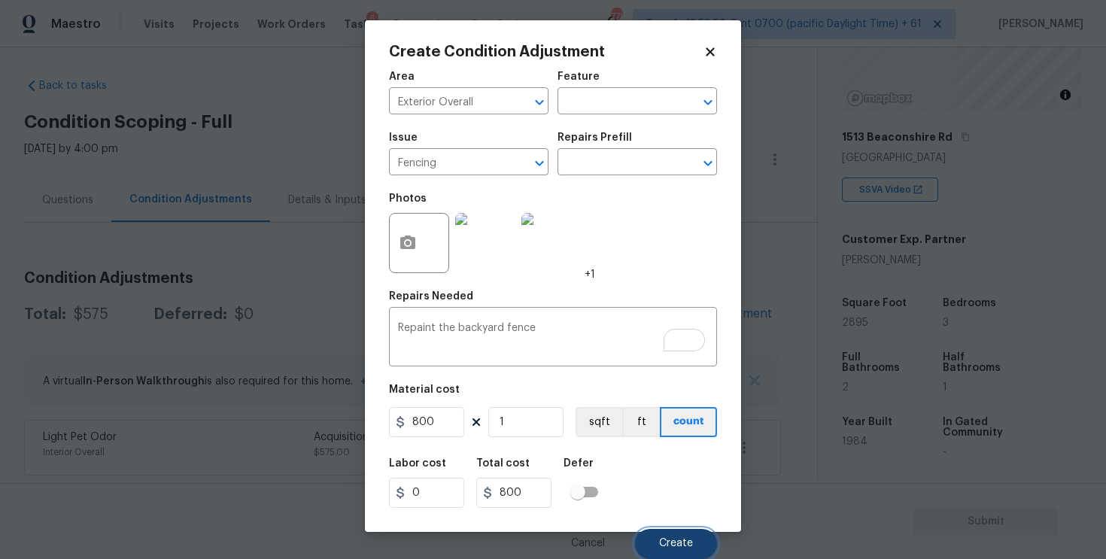
click at [687, 548] on span "Create" at bounding box center [676, 543] width 34 height 11
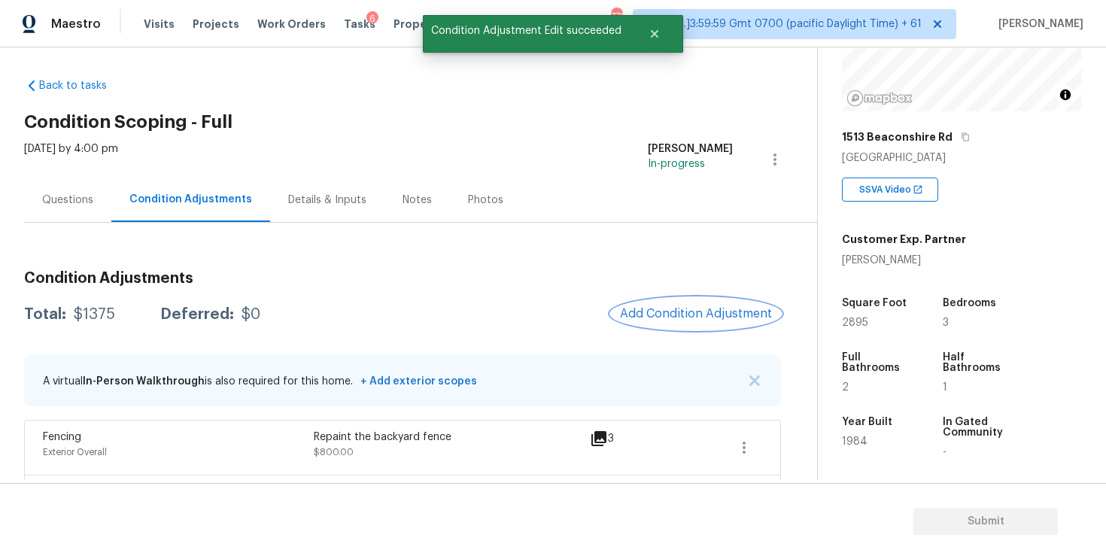
scroll to position [60, 0]
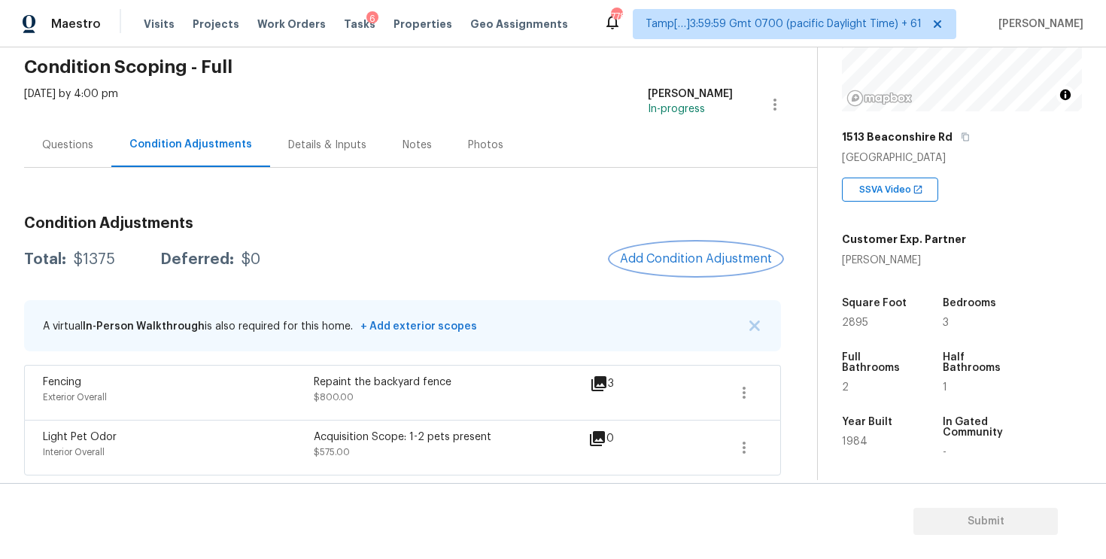
click at [676, 266] on button "Add Condition Adjustment" at bounding box center [696, 259] width 170 height 32
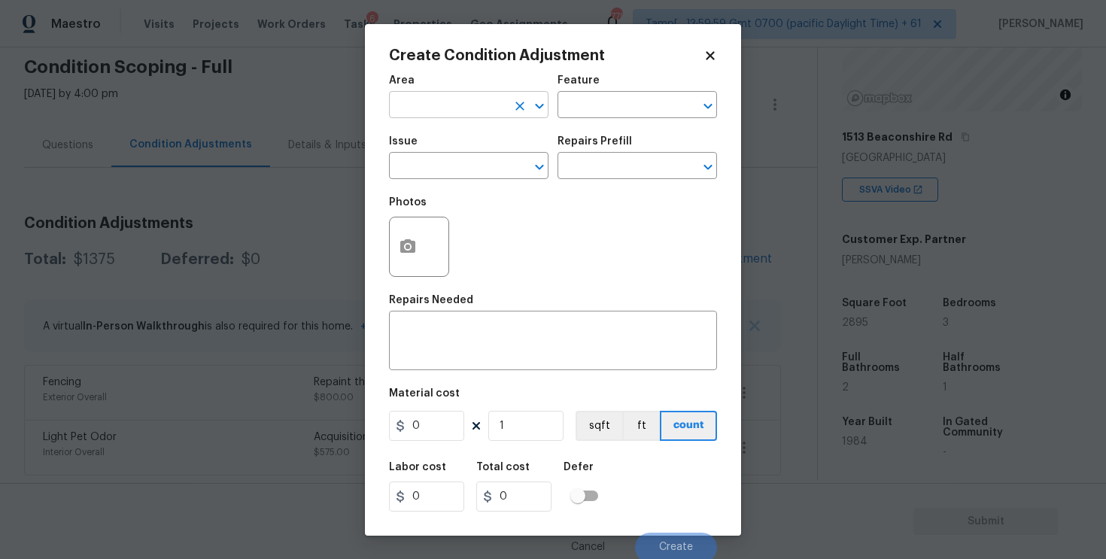
click at [452, 105] on input "text" at bounding box center [447, 106] width 117 height 23
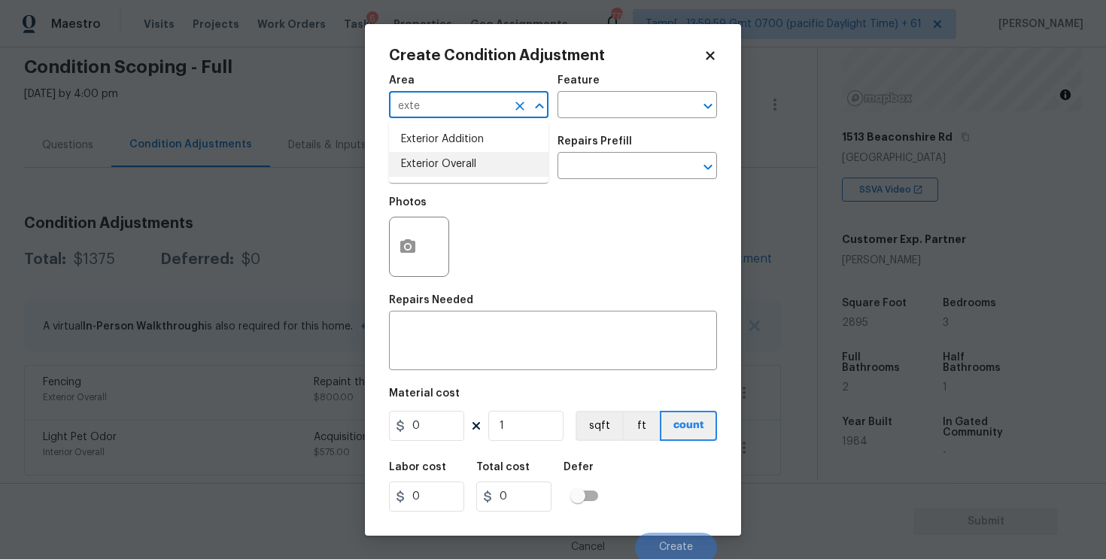
click at [459, 157] on li "Exterior Overall" at bounding box center [469, 164] width 160 height 25
type input "Exterior Overall"
click at [459, 157] on input "text" at bounding box center [447, 167] width 117 height 23
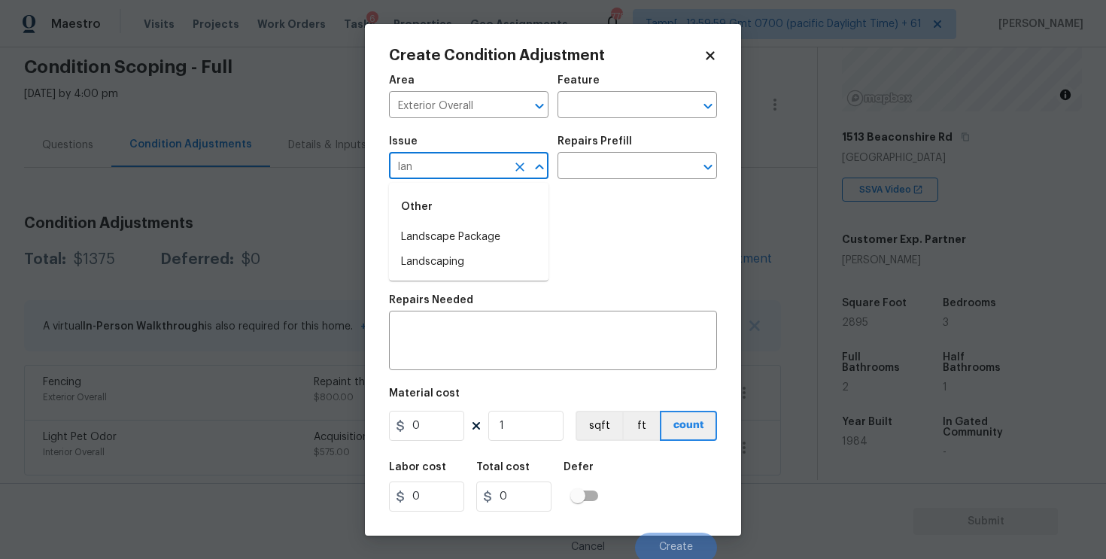
type input "land"
click at [510, 230] on li "ACQ: Paint" at bounding box center [469, 237] width 160 height 25
type input "ACQ: Paint"
click at [602, 174] on input "text" at bounding box center [616, 167] width 117 height 23
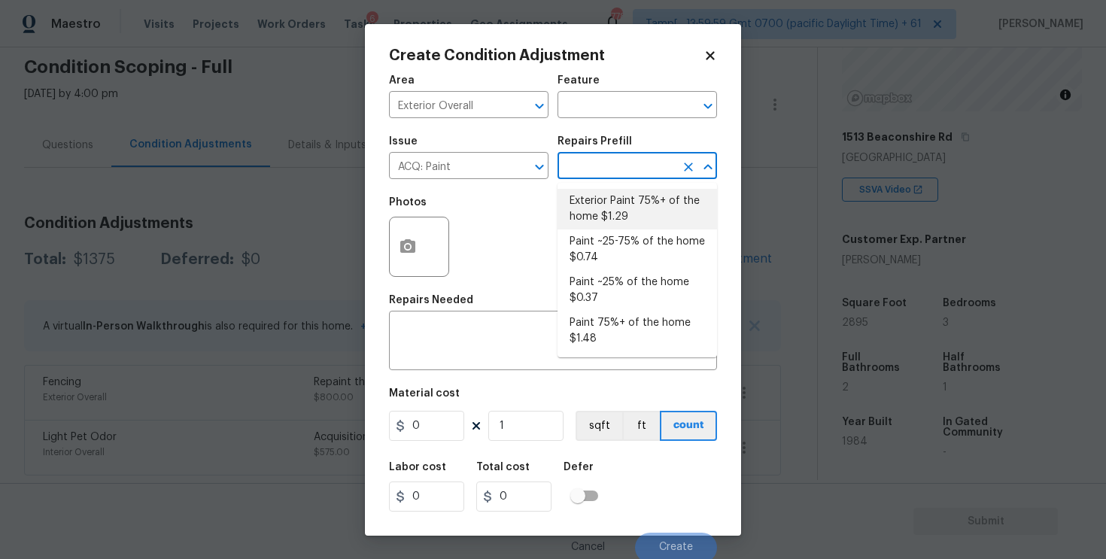
click at [606, 201] on li "Exterior Paint 75%+ of the home $1.29" at bounding box center [638, 209] width 160 height 41
type input "Acquisition"
type textarea "Acquisition Scope: 75%+ of the home exterior will likely require paint"
type input "1.29"
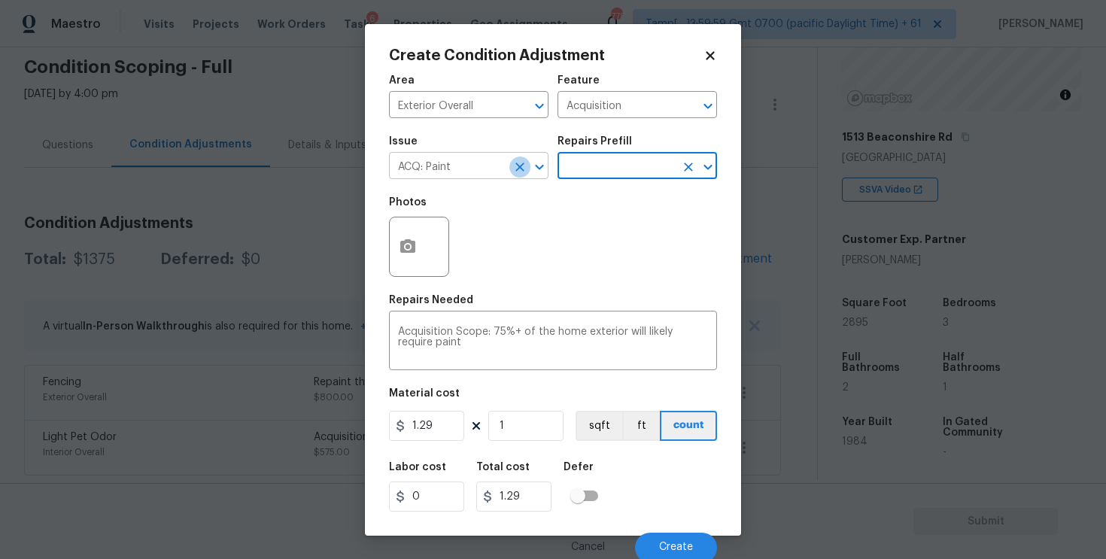
click at [514, 163] on icon "Clear" at bounding box center [519, 167] width 15 height 15
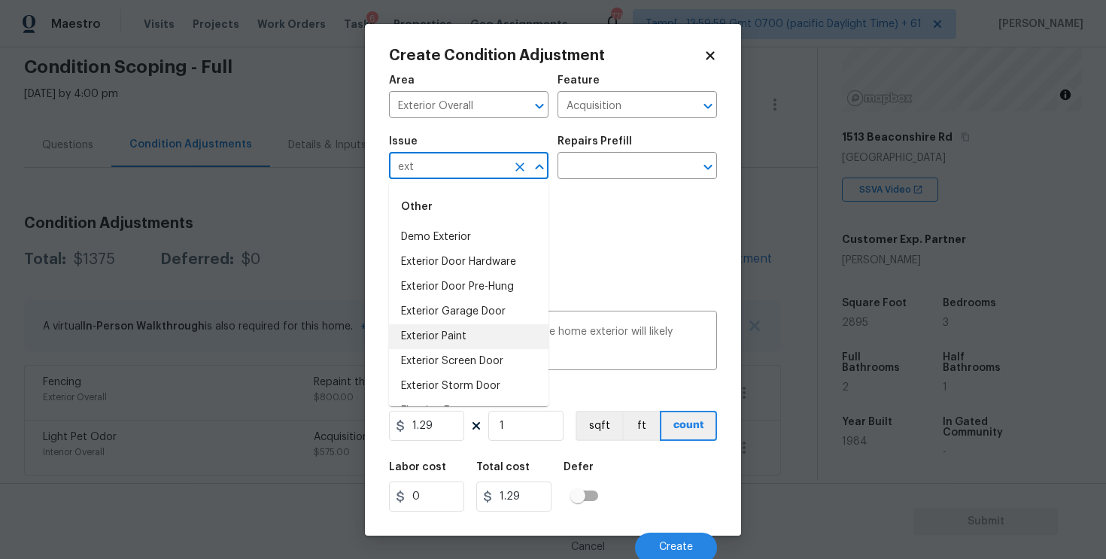
click at [485, 334] on li "Exterior Paint" at bounding box center [469, 336] width 160 height 25
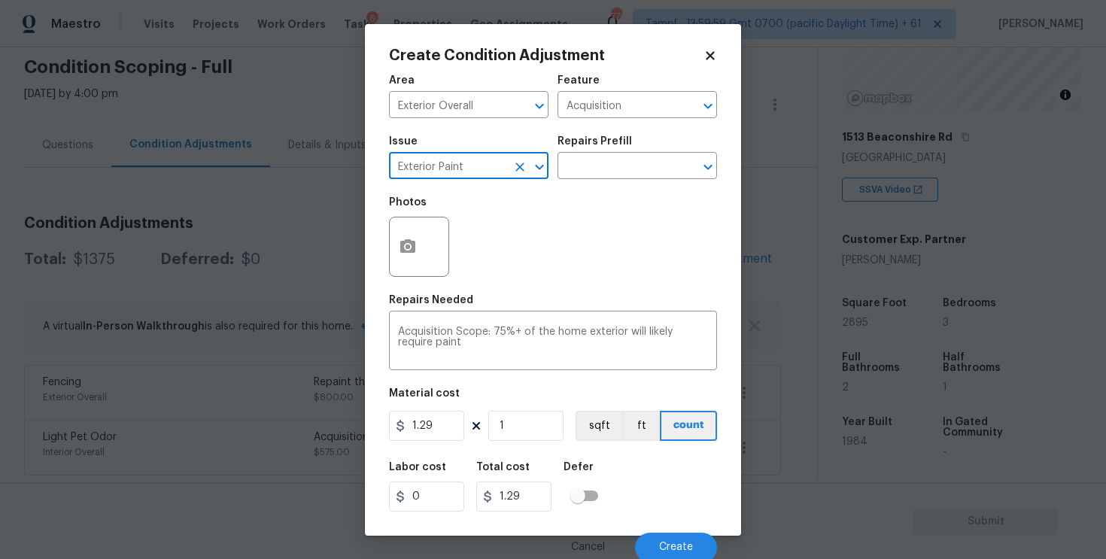
type input "Exterior Paint"
click at [409, 257] on button "button" at bounding box center [408, 246] width 36 height 59
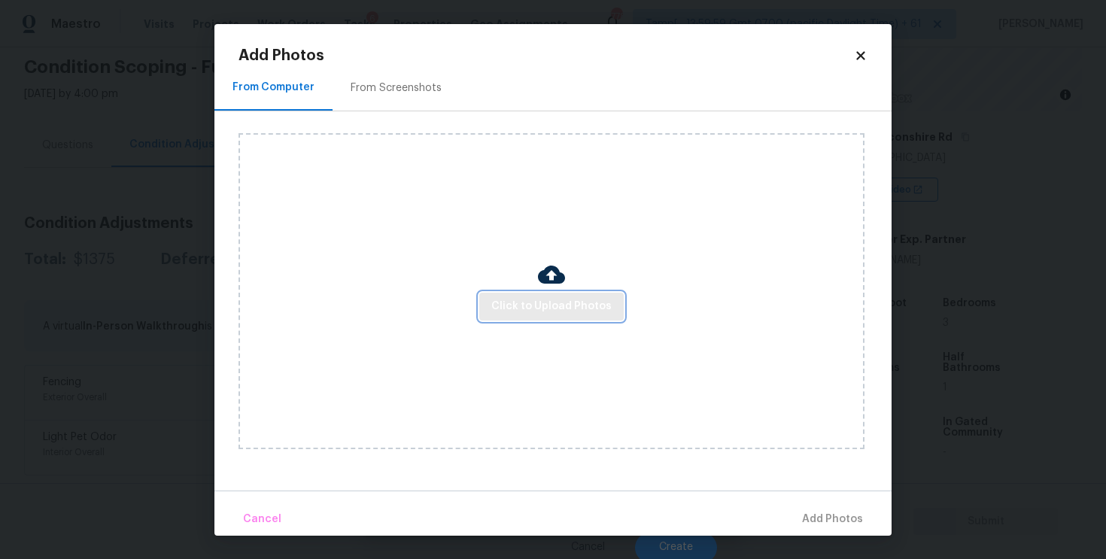
click at [535, 310] on span "Click to Upload Photos" at bounding box center [551, 306] width 120 height 19
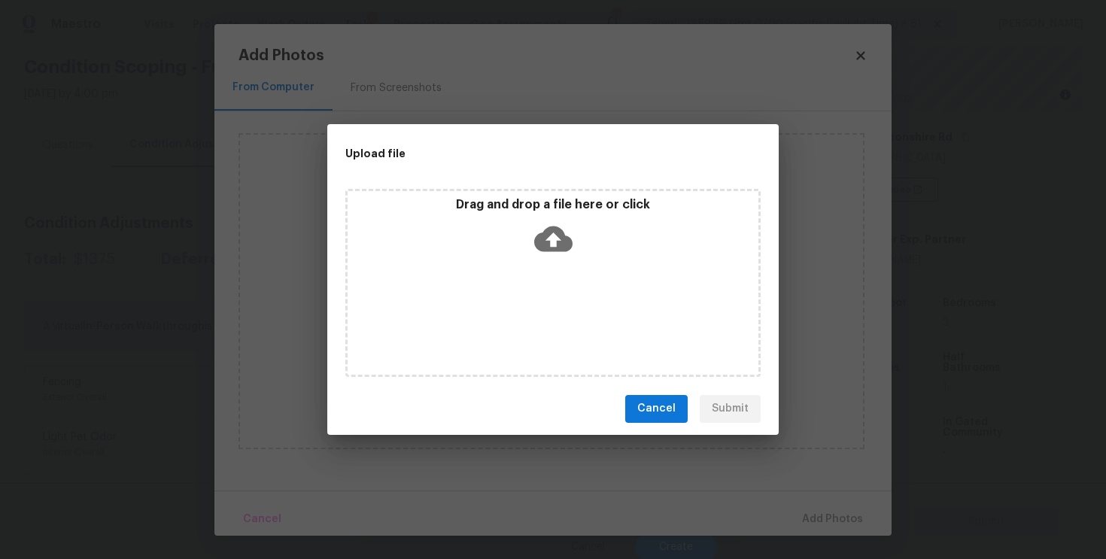
click at [554, 244] on icon at bounding box center [553, 239] width 38 height 38
